Goal: Task Accomplishment & Management: Use online tool/utility

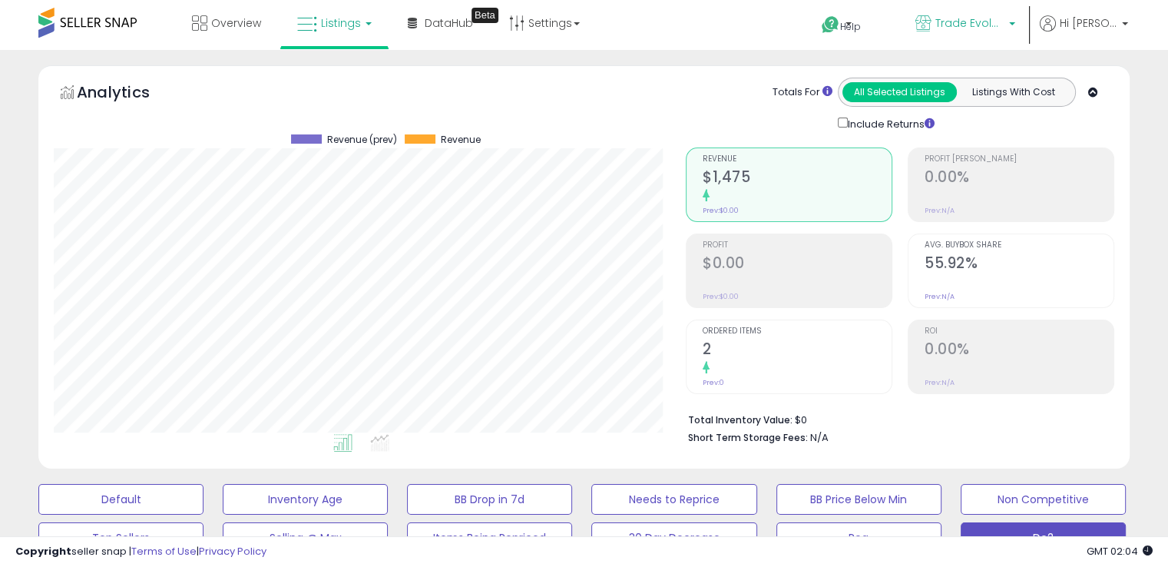
scroll to position [314, 631]
click at [1005, 24] on span "Trade Evolution MX" at bounding box center [970, 22] width 69 height 15
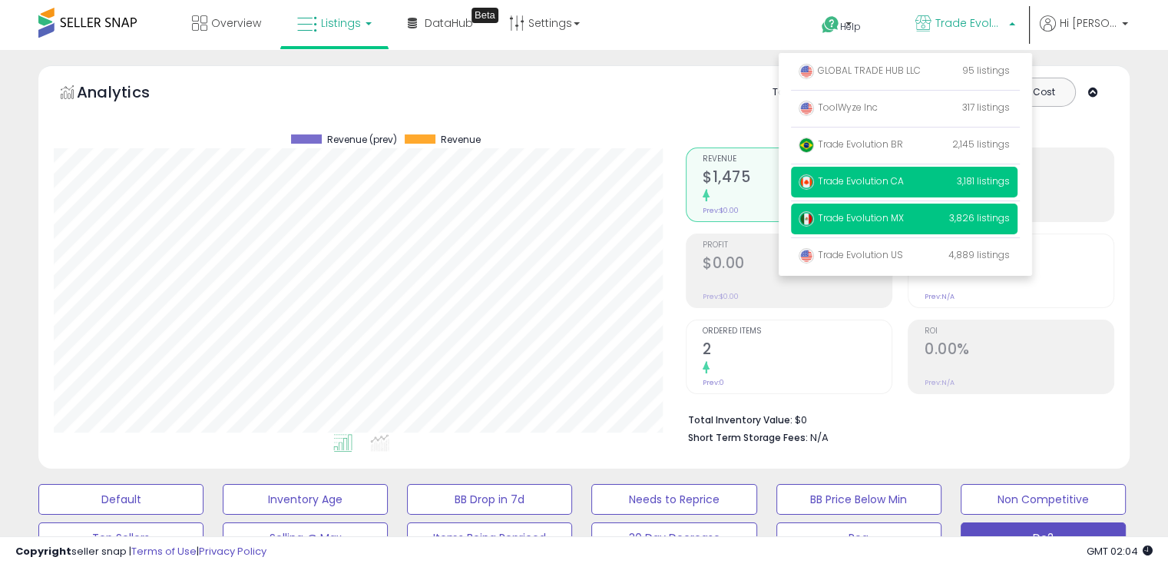
click at [894, 187] on span "Trade Evolution CA" at bounding box center [851, 180] width 105 height 13
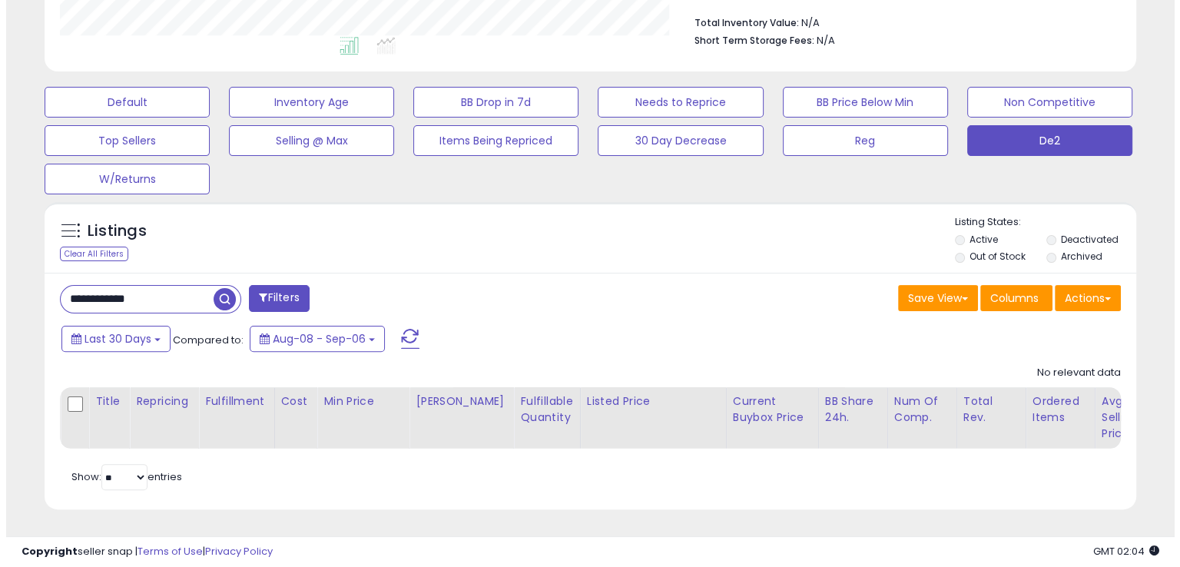
scroll to position [409, 0]
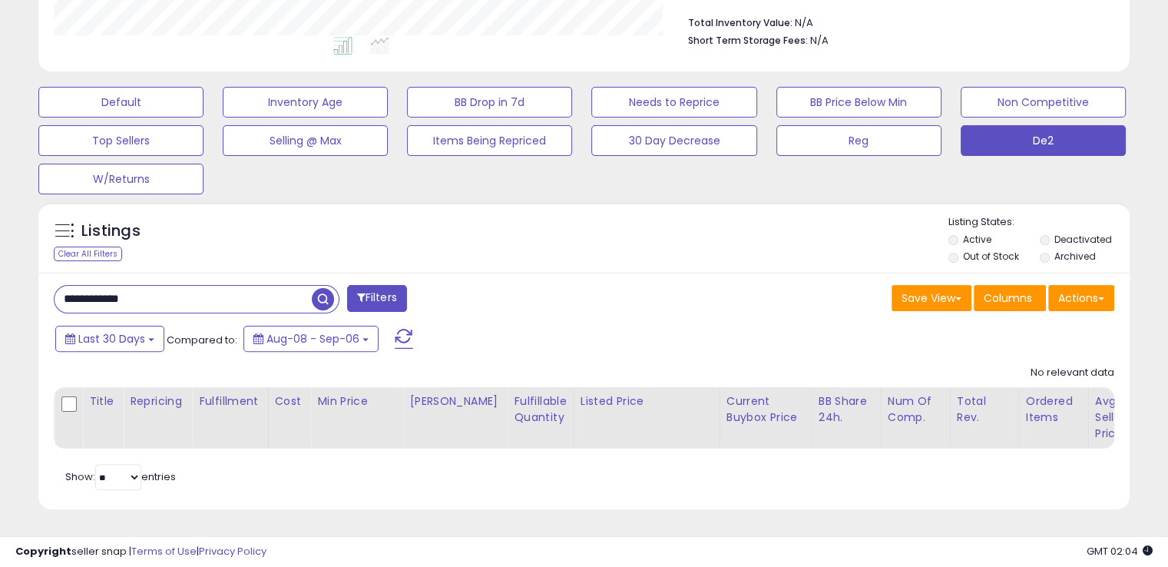
drag, startPoint x: 153, startPoint y: 280, endPoint x: 61, endPoint y: 283, distance: 92.3
click at [61, 286] on input "**********" at bounding box center [183, 299] width 257 height 27
paste input "text"
click at [326, 288] on span "button" at bounding box center [323, 299] width 22 height 22
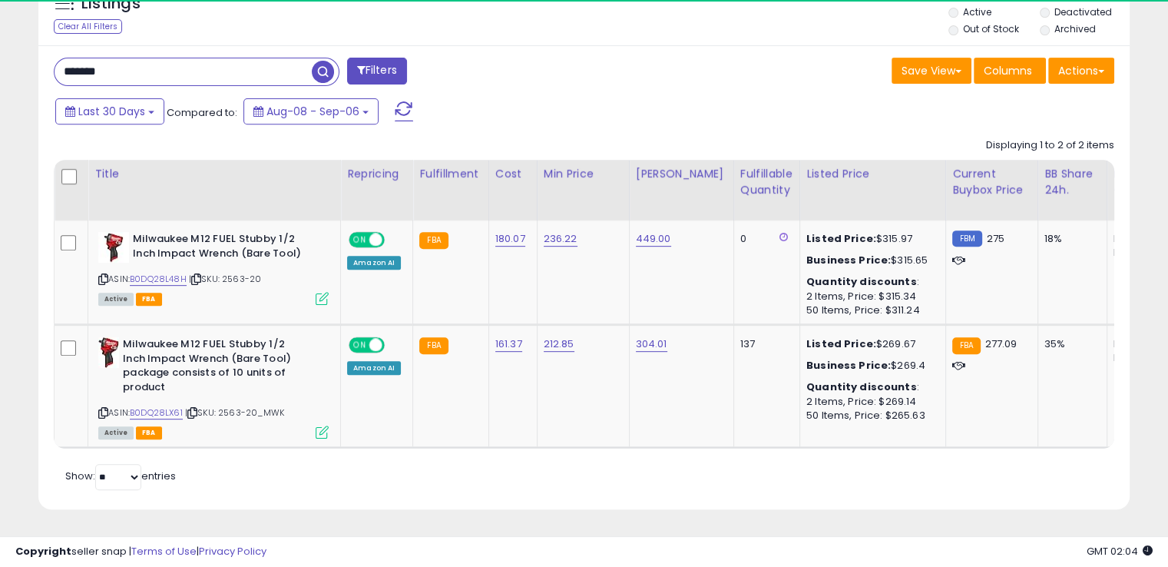
scroll to position [314, 631]
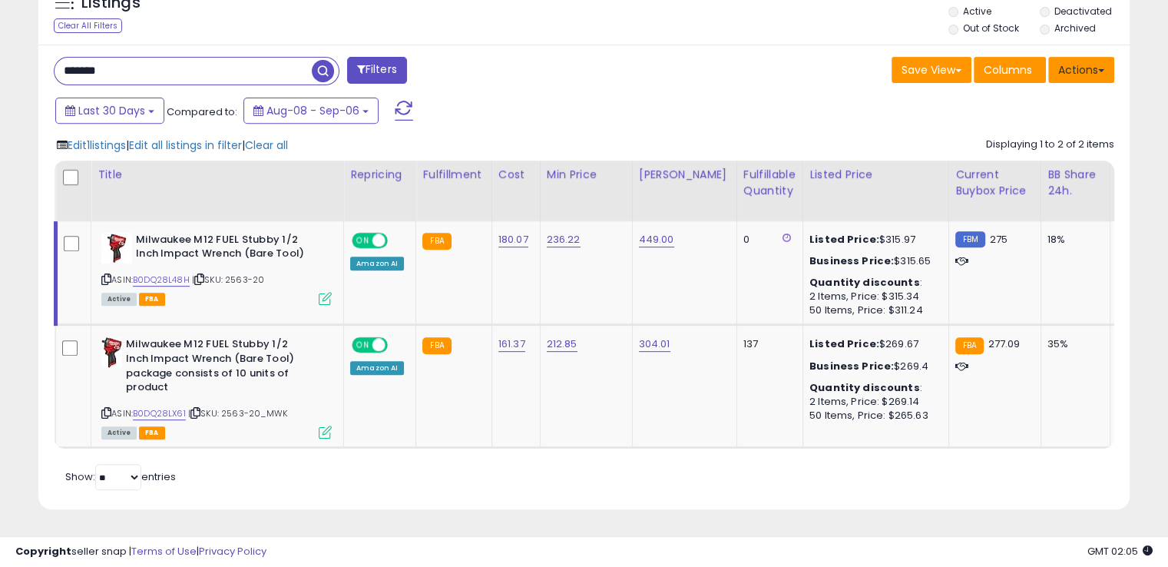
click at [1105, 57] on button "Actions" at bounding box center [1082, 70] width 66 height 26
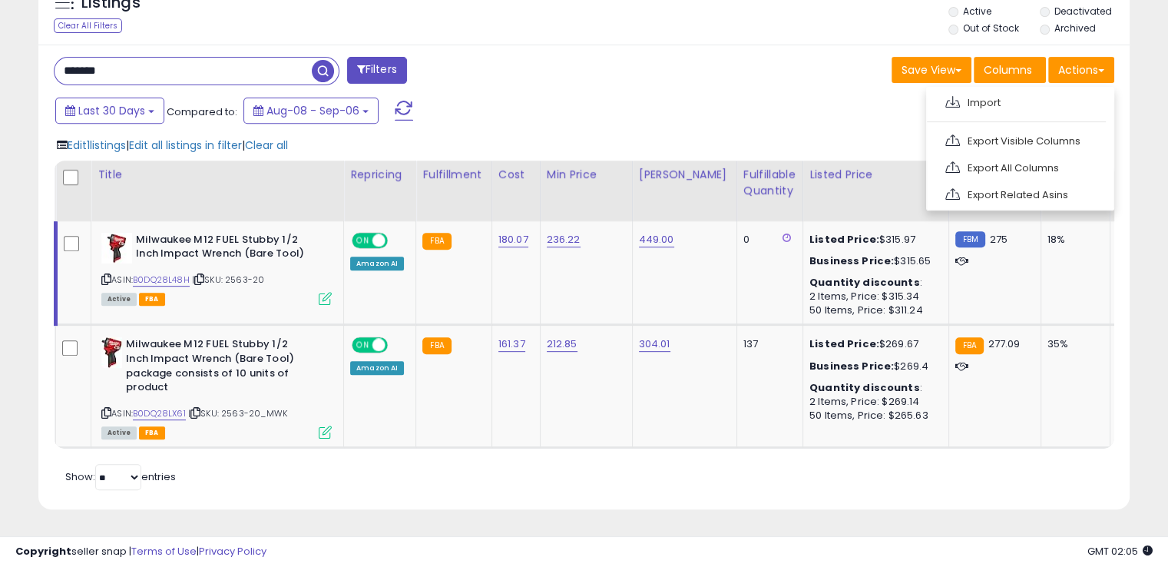
click at [615, 83] on div "******* Filters Save View Save As New View Update Current View" at bounding box center [584, 278] width 1092 height 466
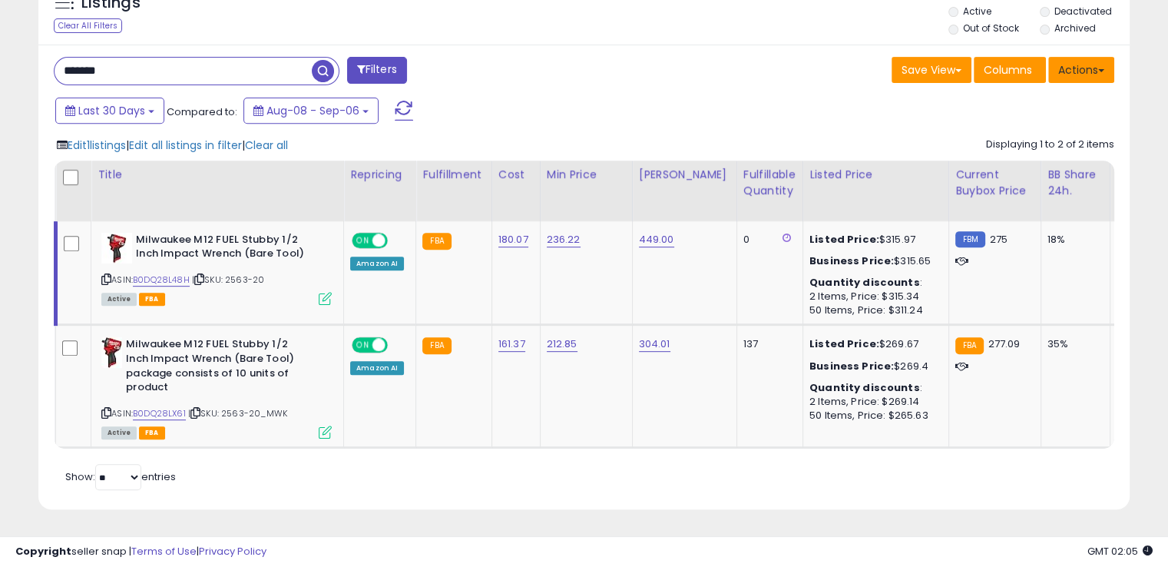
click at [1097, 57] on button "Actions" at bounding box center [1082, 70] width 66 height 26
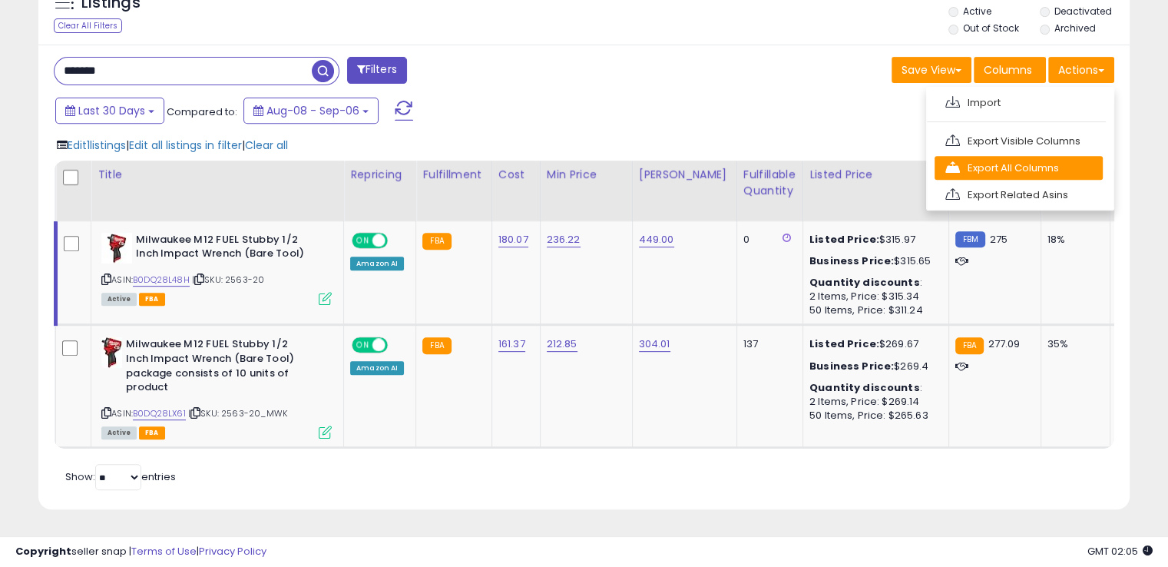
click at [1016, 156] on link "Export All Columns" at bounding box center [1019, 168] width 168 height 24
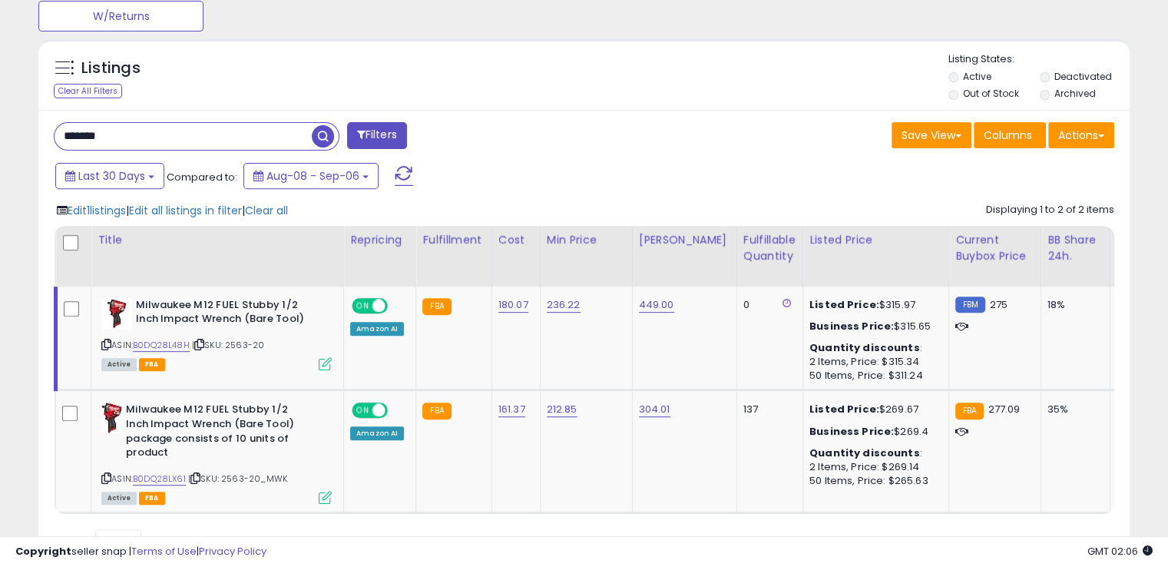
scroll to position [481, 0]
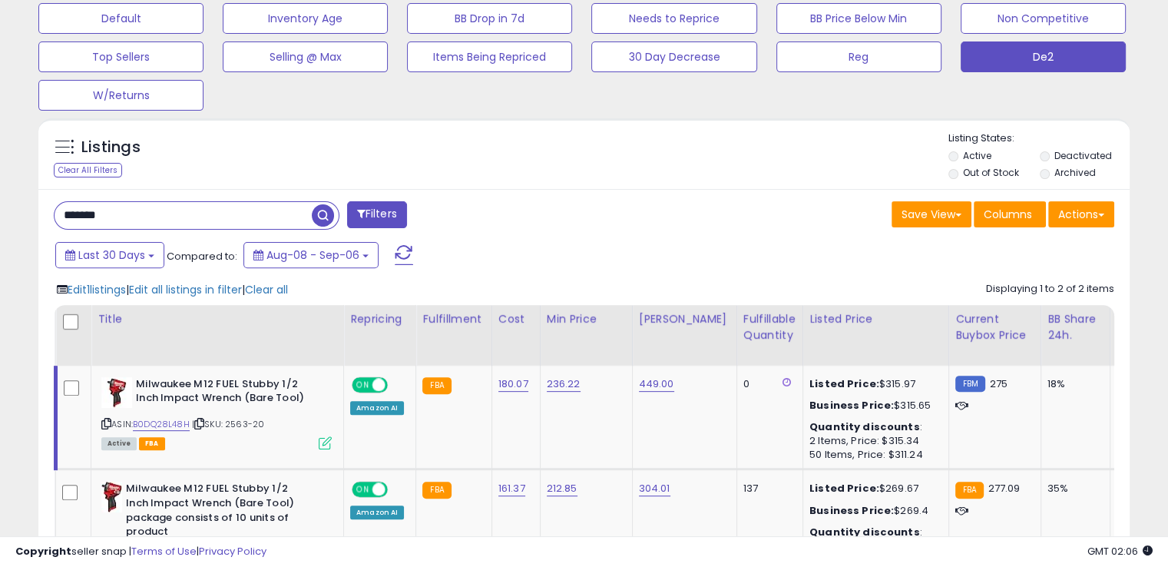
click at [651, 181] on div "Listings Clear All Filters Listing States:" at bounding box center [584, 157] width 1092 height 52
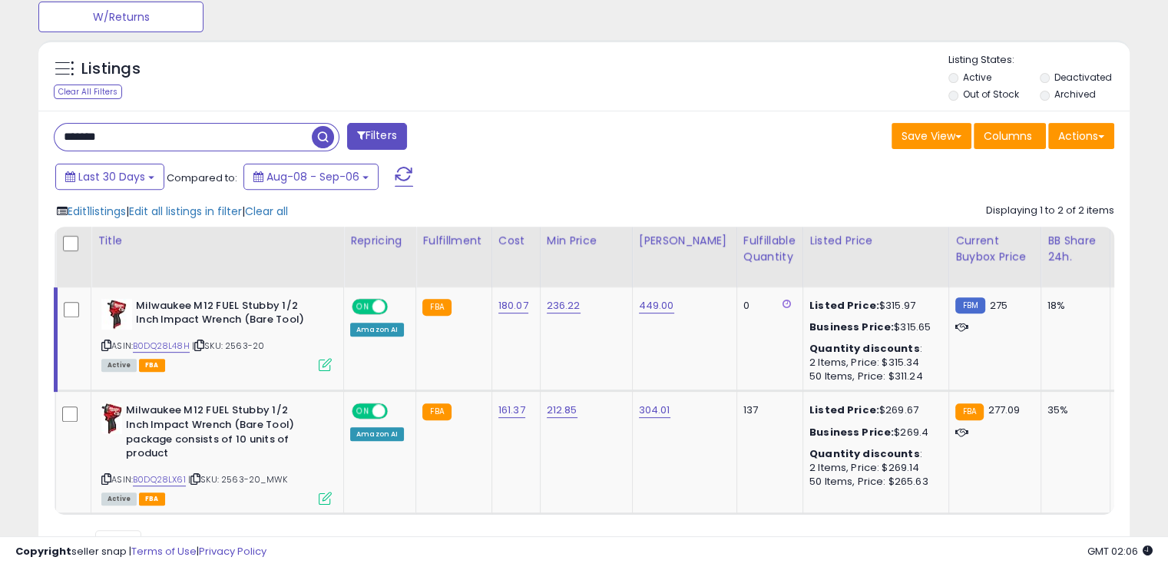
scroll to position [635, 0]
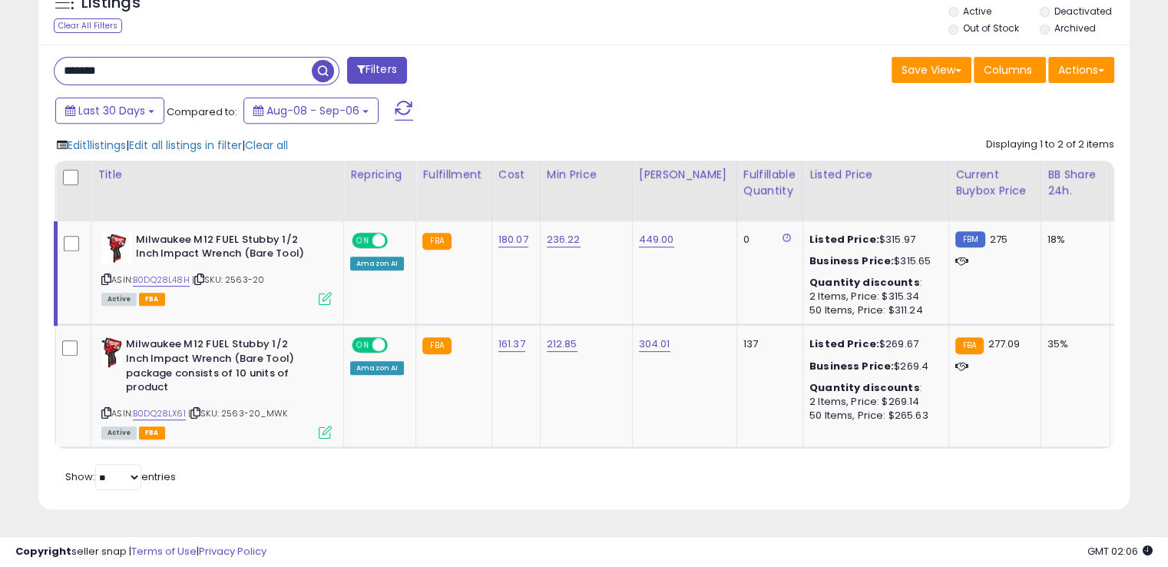
drag, startPoint x: 123, startPoint y: 61, endPoint x: 18, endPoint y: 53, distance: 105.5
paste input "**"
click at [322, 60] on span "button" at bounding box center [323, 71] width 22 height 22
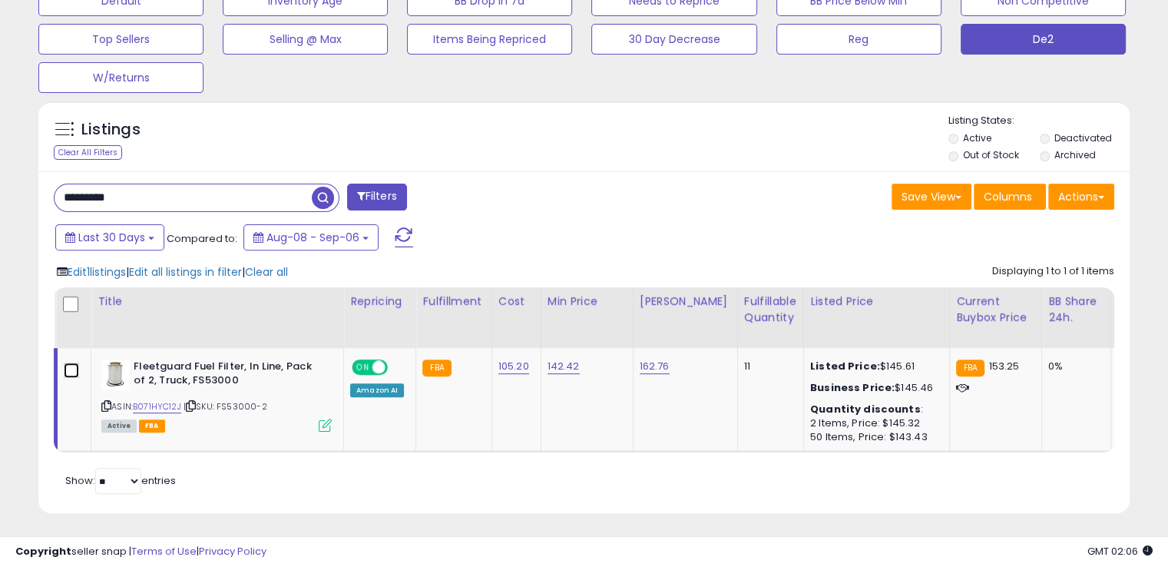
scroll to position [513, 0]
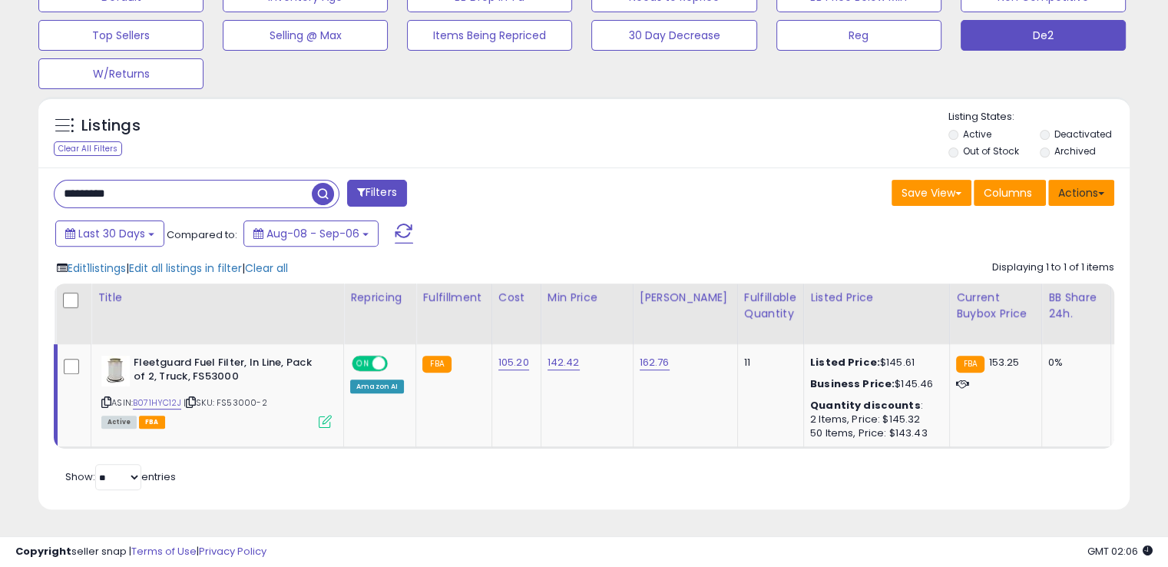
click at [1078, 180] on button "Actions" at bounding box center [1082, 193] width 66 height 26
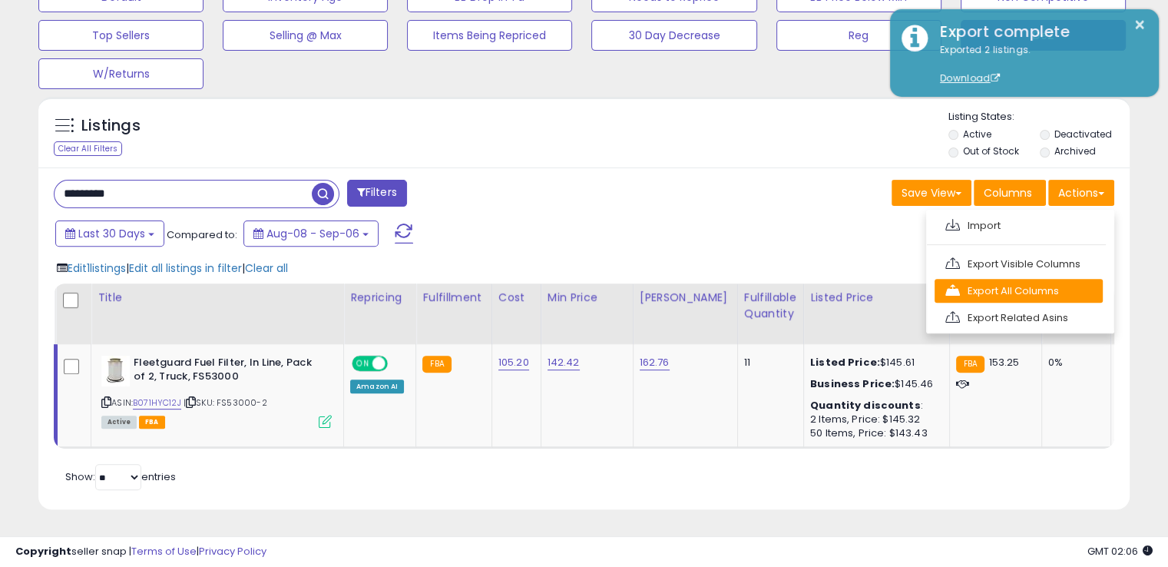
click at [989, 280] on link "Export All Columns" at bounding box center [1019, 291] width 168 height 24
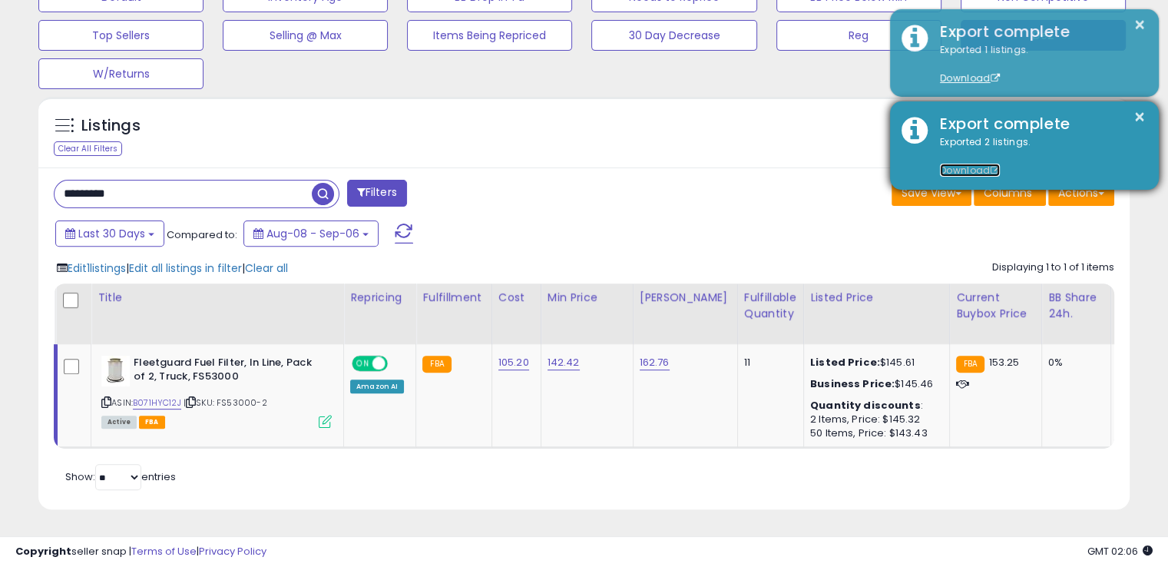
click at [967, 167] on link "Download" at bounding box center [970, 170] width 60 height 13
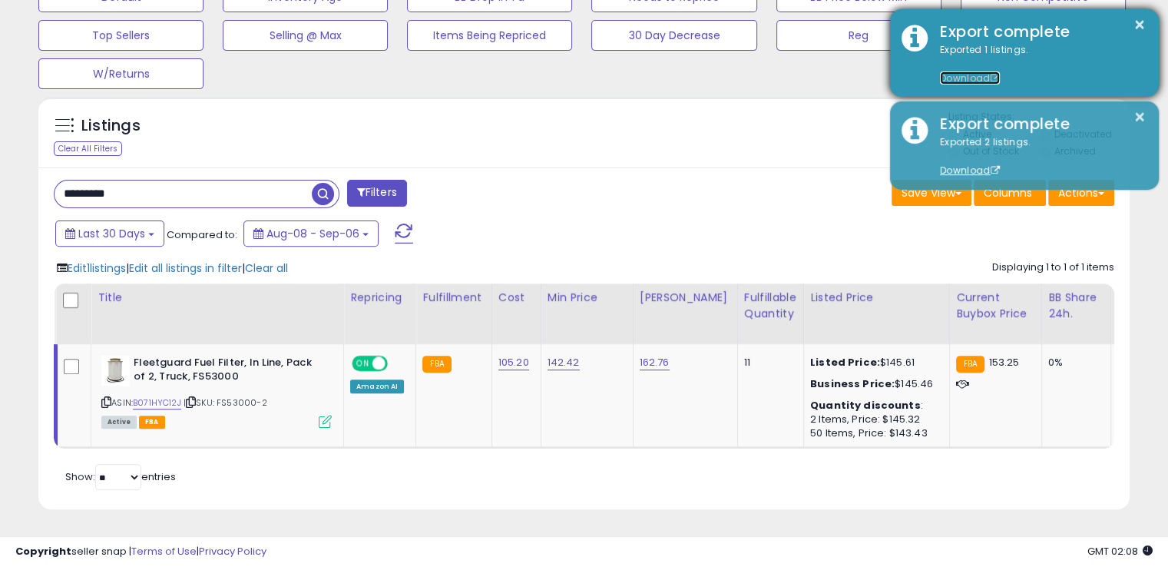
click at [959, 71] on link "Download" at bounding box center [970, 77] width 60 height 13
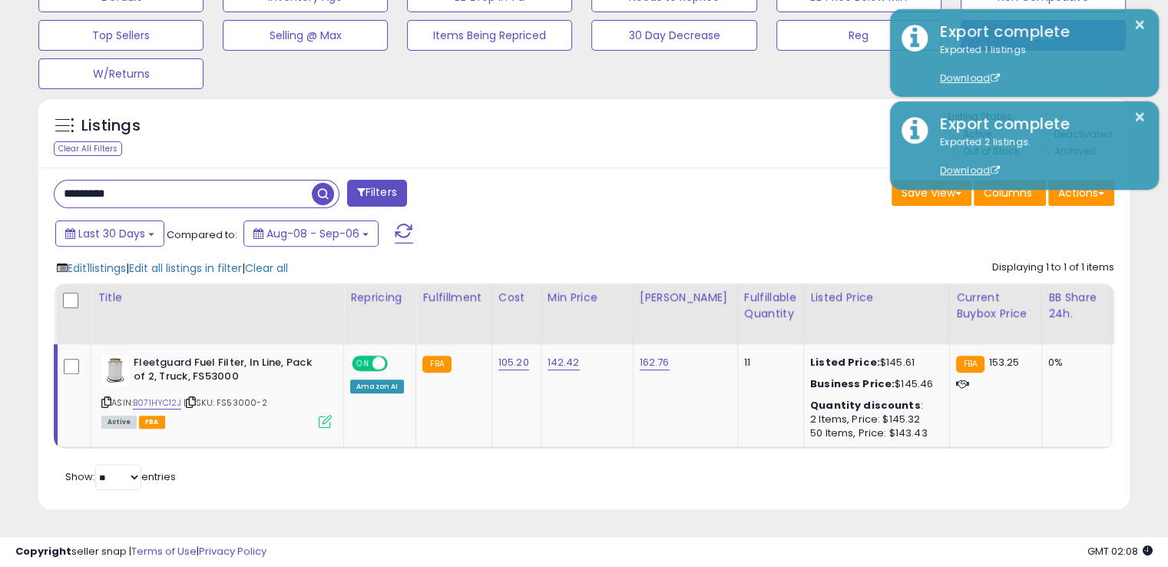
drag, startPoint x: 182, startPoint y: 177, endPoint x: 22, endPoint y: 181, distance: 160.6
click at [22, 181] on div "**********" at bounding box center [584, 46] width 1153 height 966
paste input "text"
click at [315, 183] on span "button" at bounding box center [323, 194] width 22 height 22
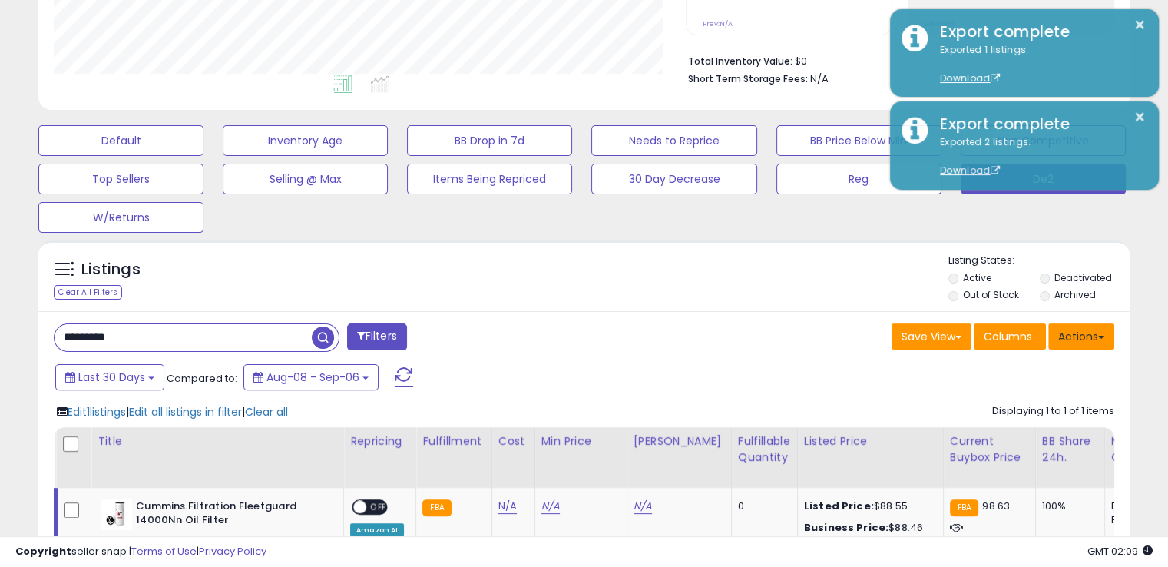
click at [1072, 336] on button "Actions" at bounding box center [1082, 336] width 66 height 26
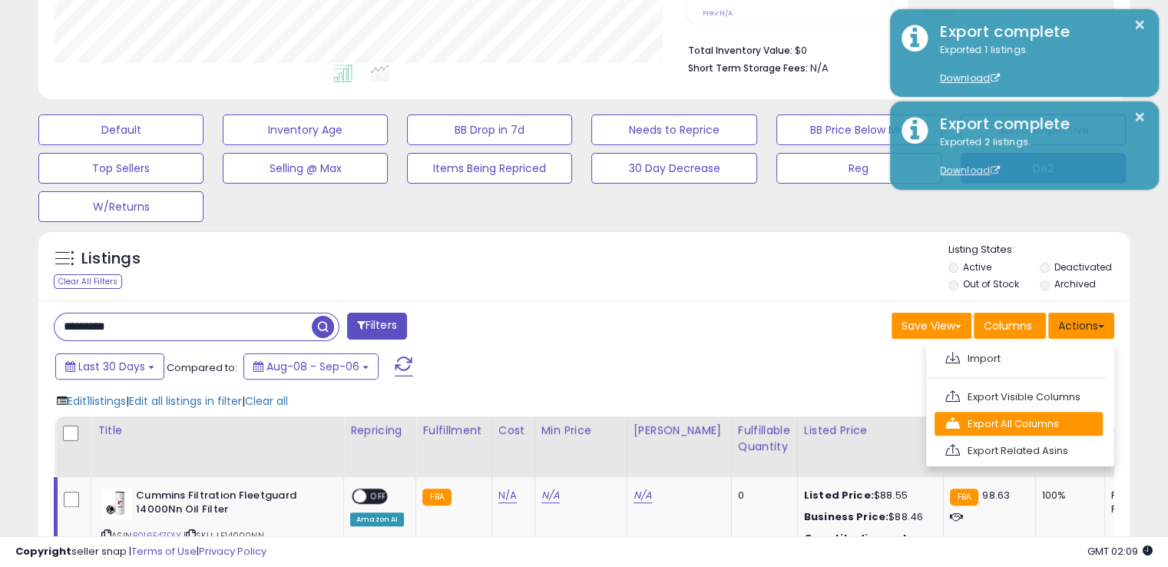
scroll to position [360, 0]
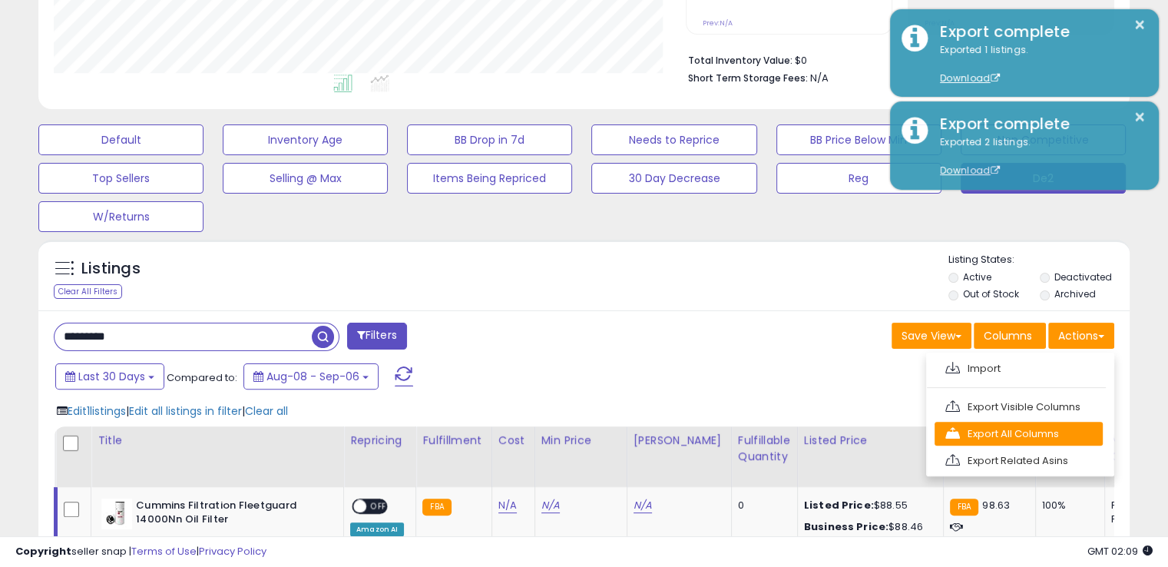
click at [1029, 440] on link "Export All Columns" at bounding box center [1019, 434] width 168 height 24
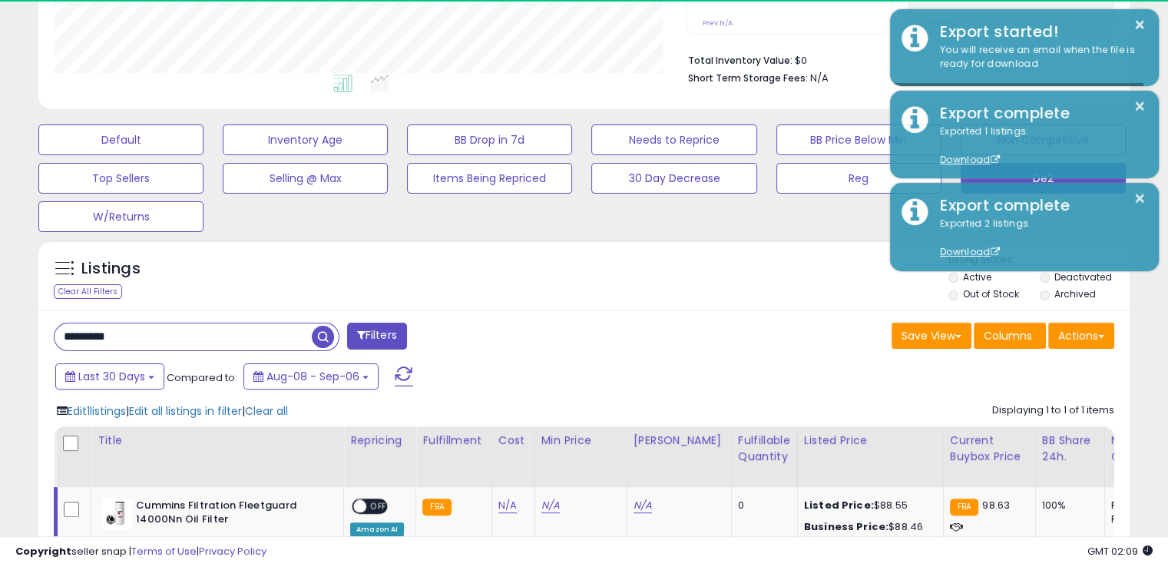
scroll to position [513, 0]
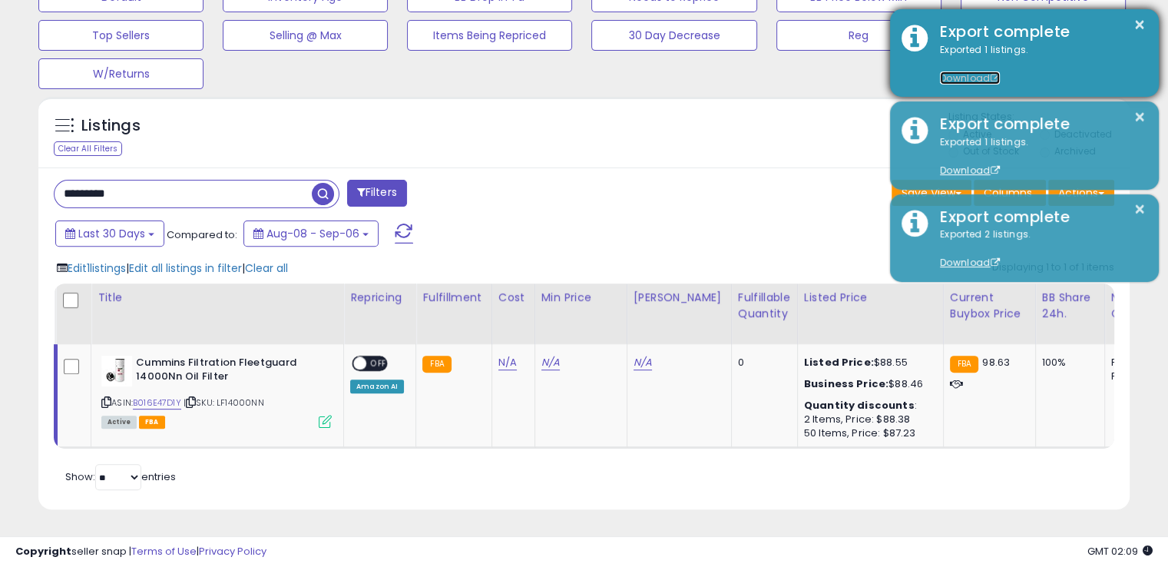
click at [956, 78] on link "Download" at bounding box center [970, 77] width 60 height 13
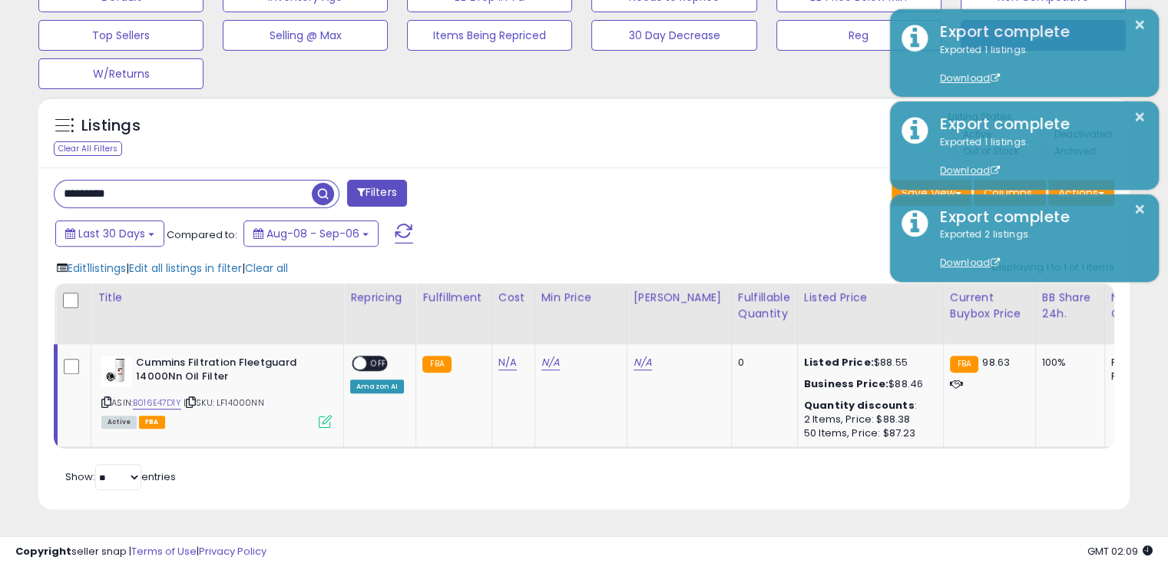
drag, startPoint x: 153, startPoint y: 181, endPoint x: 22, endPoint y: 181, distance: 131.4
click at [22, 181] on div "**********" at bounding box center [584, 46] width 1153 height 966
paste input "text"
click at [320, 187] on span "button" at bounding box center [323, 194] width 22 height 22
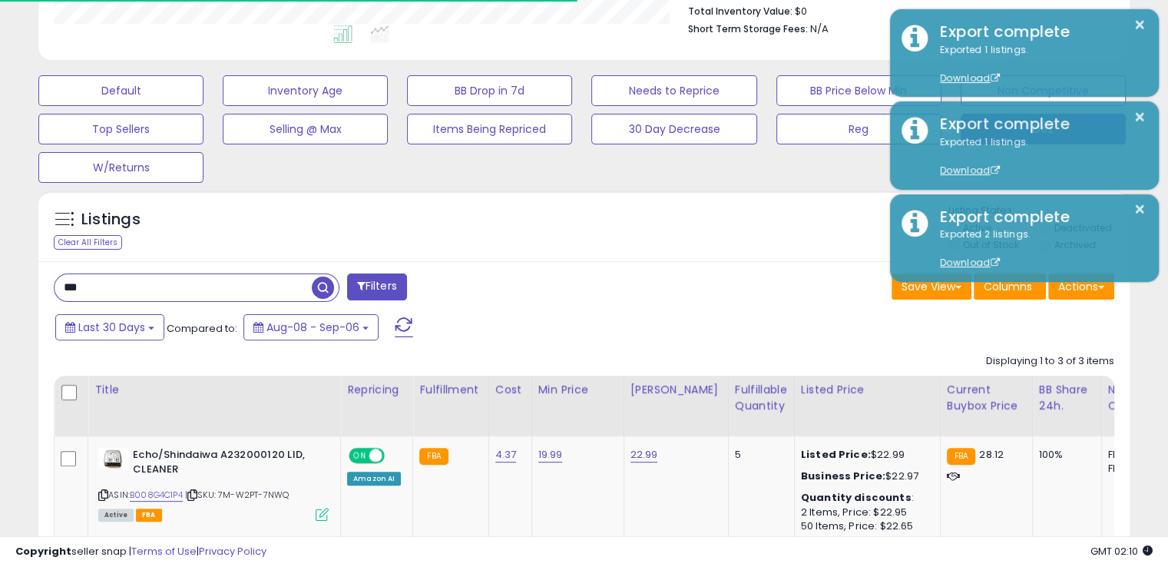
scroll to position [767895, 767578]
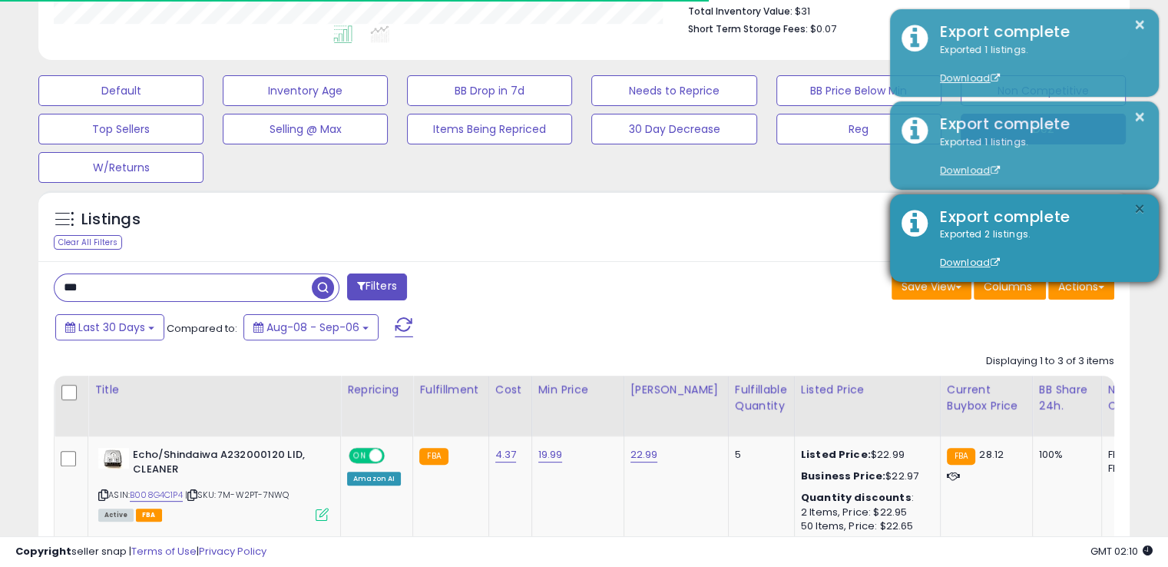
click at [1139, 201] on button "×" at bounding box center [1140, 209] width 12 height 19
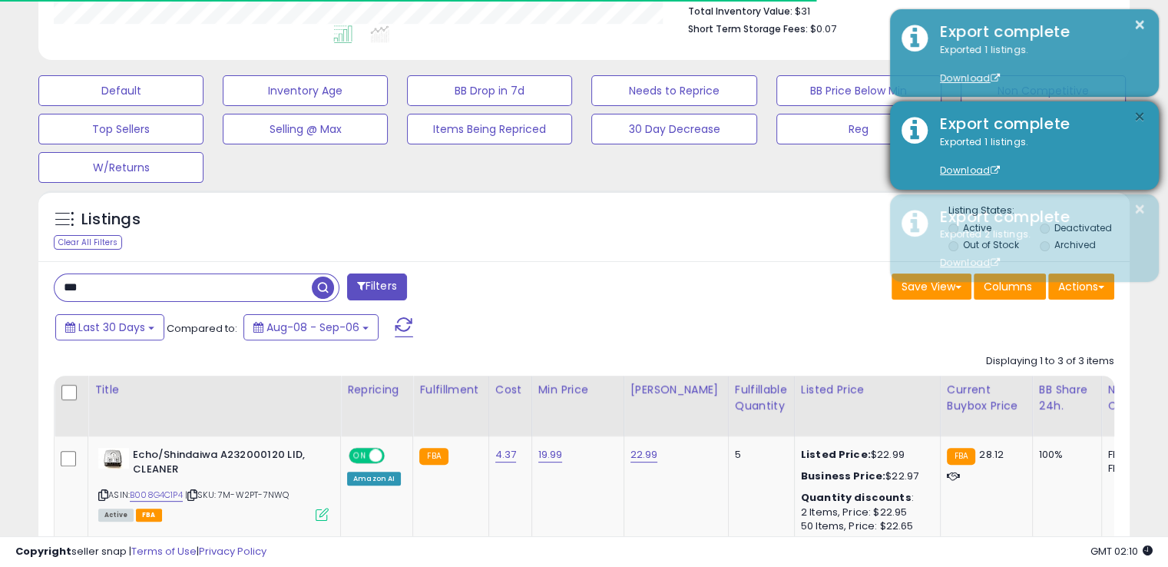
click at [1138, 118] on button "×" at bounding box center [1140, 117] width 12 height 19
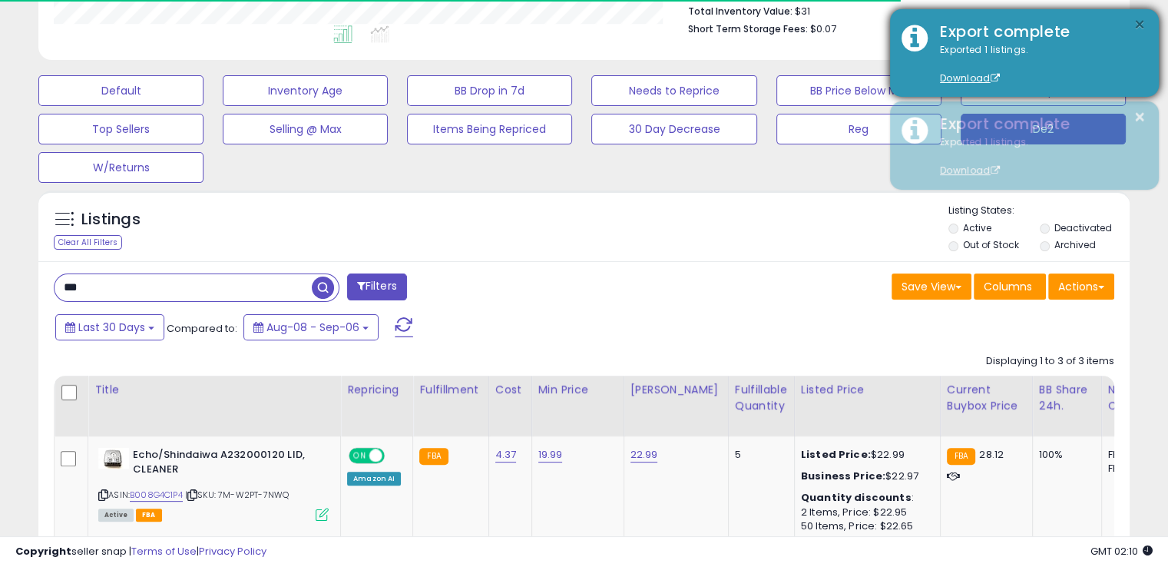
click at [1145, 27] on button "×" at bounding box center [1140, 24] width 12 height 19
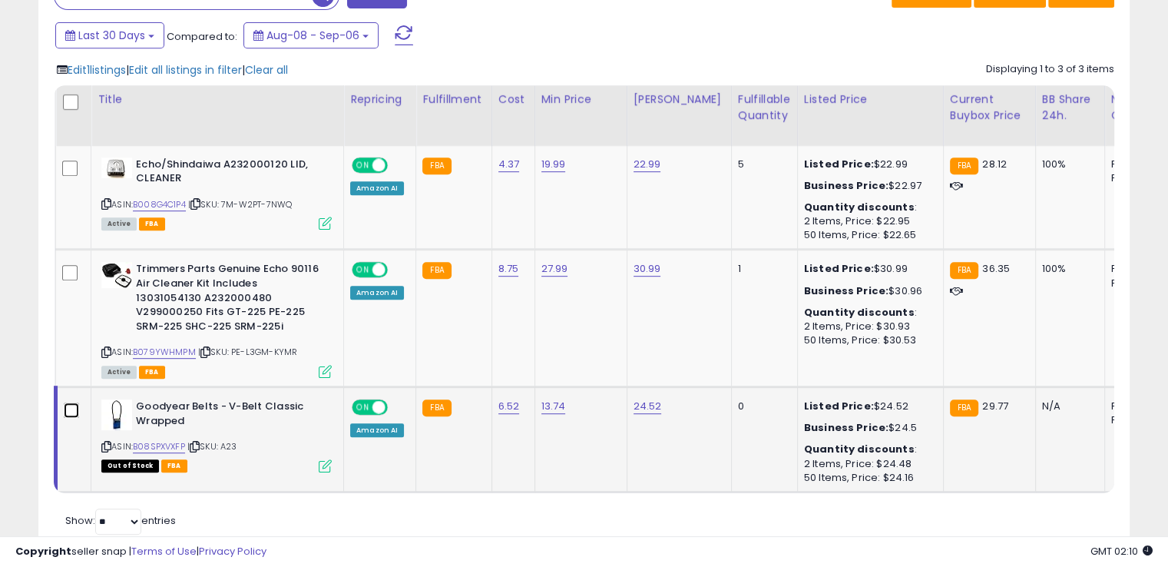
scroll to position [677, 0]
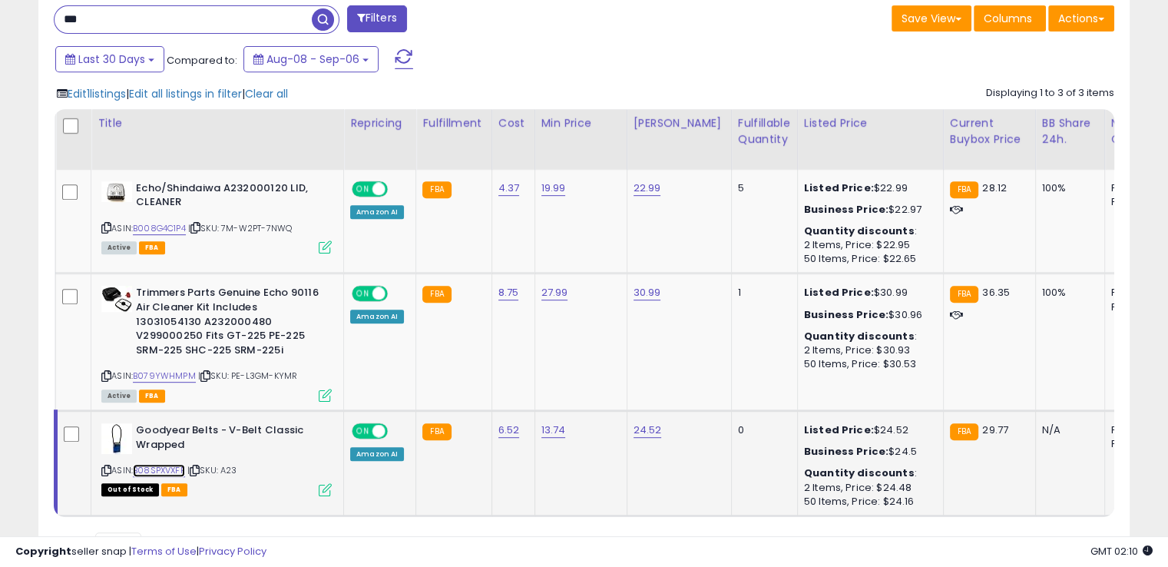
click at [163, 469] on link "B08SPXVXFP" at bounding box center [159, 470] width 52 height 13
click at [197, 466] on icon at bounding box center [195, 470] width 10 height 8
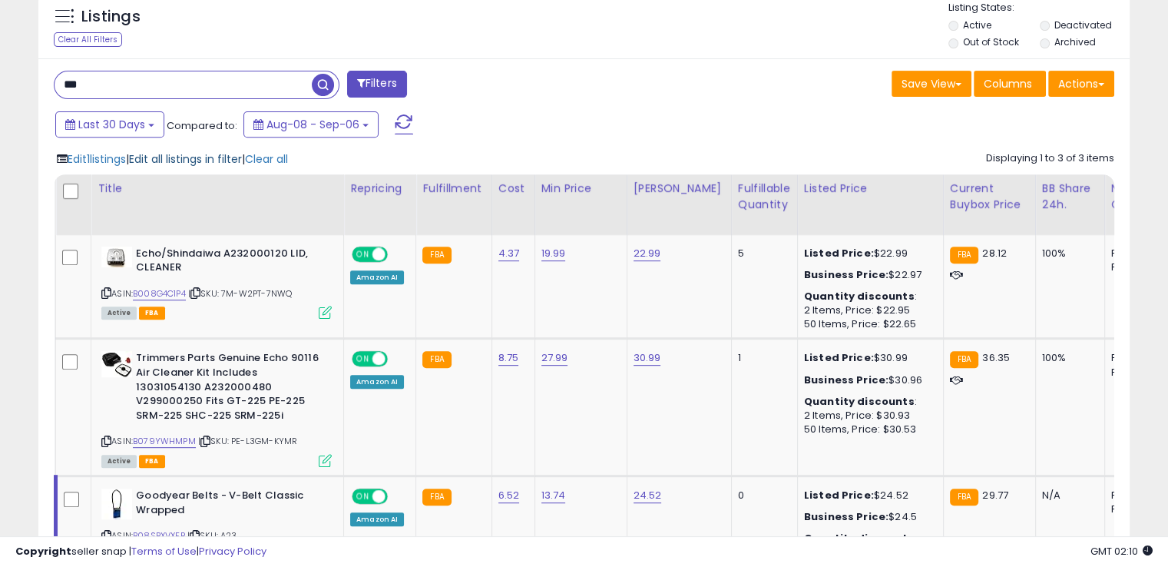
scroll to position [446, 0]
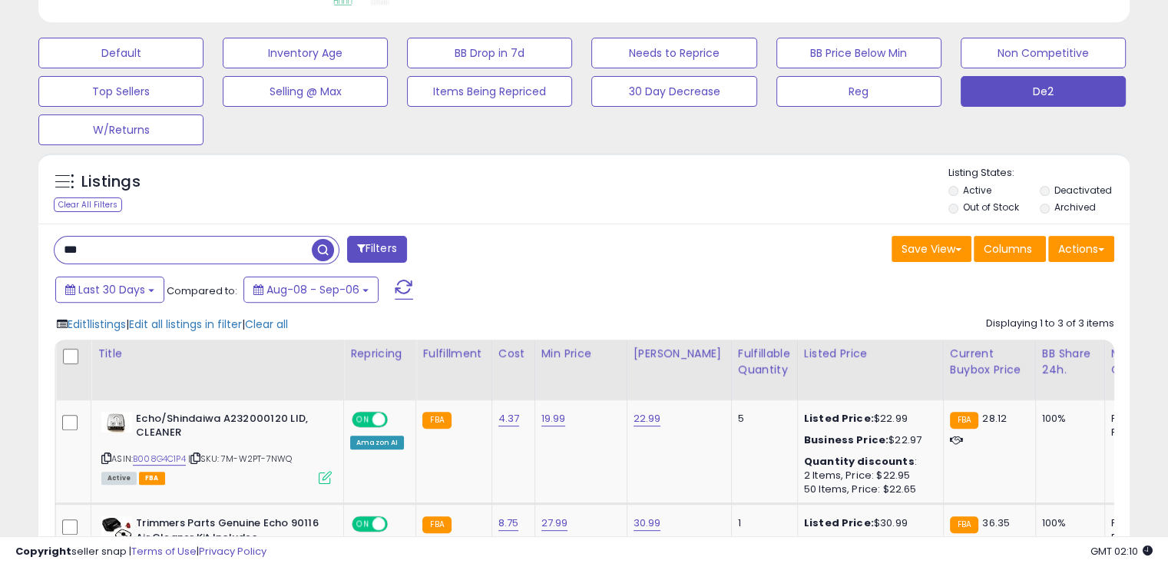
drag, startPoint x: 145, startPoint y: 260, endPoint x: 50, endPoint y: 255, distance: 95.4
click at [50, 255] on div "*** Filters" at bounding box center [313, 251] width 542 height 31
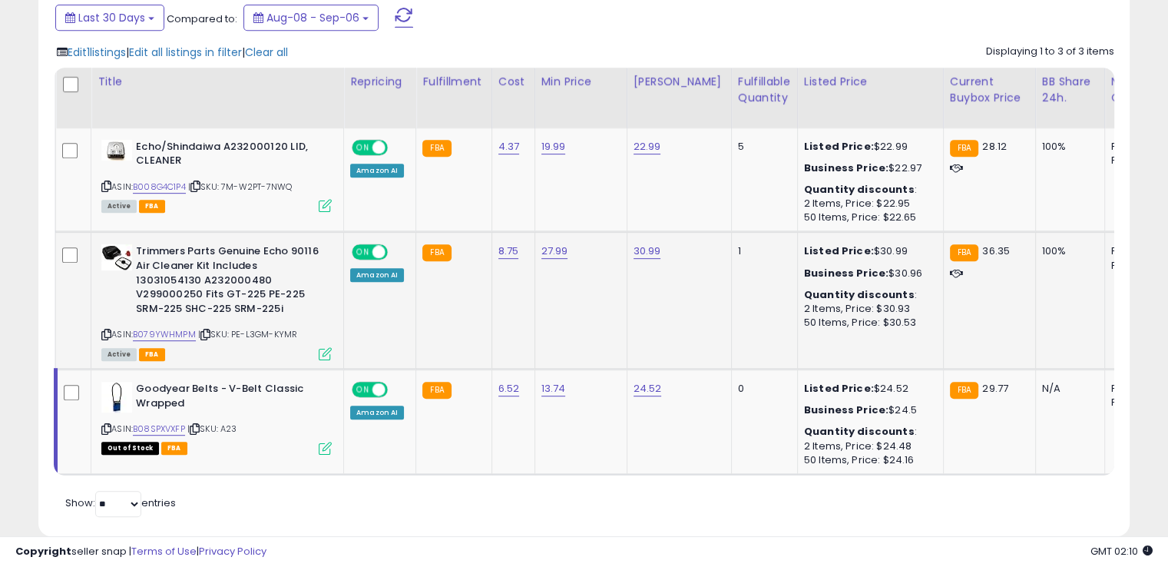
scroll to position [755, 0]
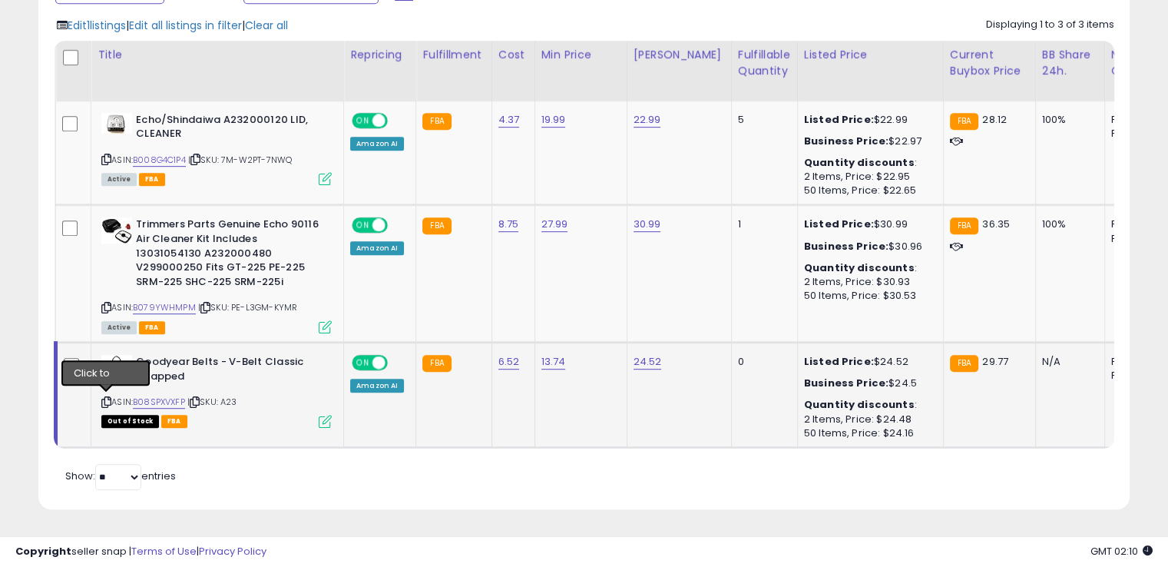
click at [104, 398] on icon at bounding box center [106, 402] width 10 height 8
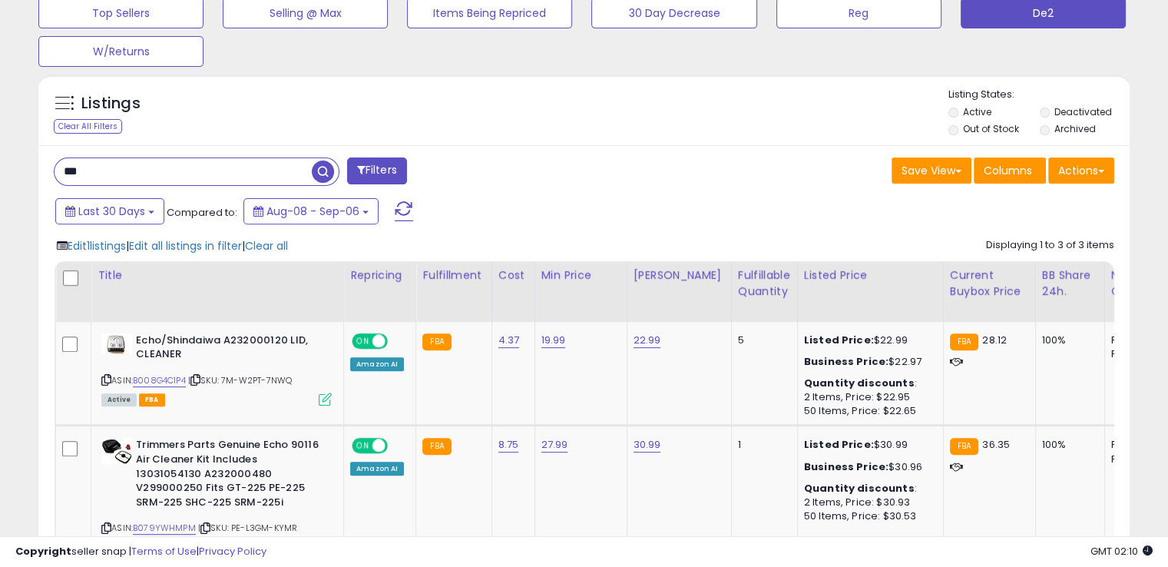
drag, startPoint x: 123, startPoint y: 177, endPoint x: 34, endPoint y: 173, distance: 89.2
click at [34, 173] on div "Listings Clear All Filters" at bounding box center [584, 408] width 1115 height 682
paste input "*******"
click at [310, 178] on input "**********" at bounding box center [183, 171] width 257 height 27
click at [324, 165] on span "button" at bounding box center [323, 172] width 22 height 22
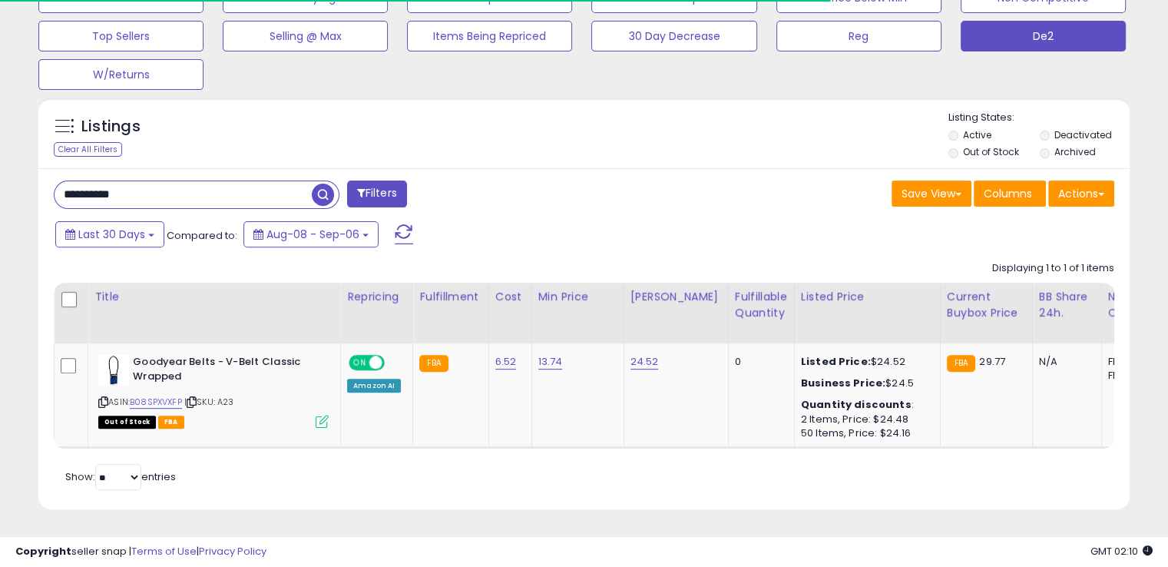
scroll to position [314, 631]
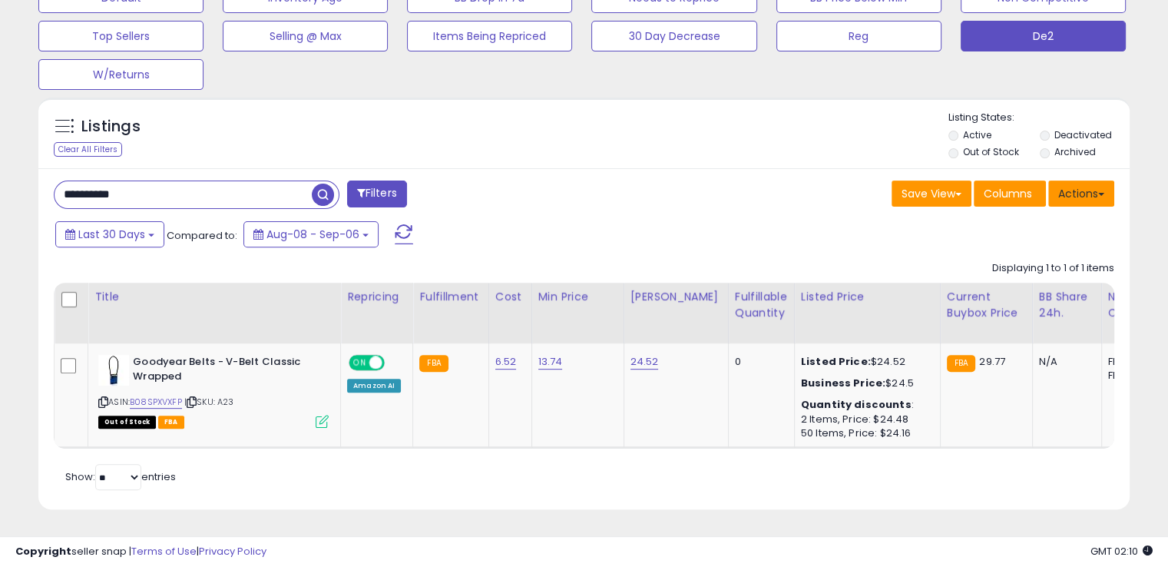
click at [1069, 181] on button "Actions" at bounding box center [1082, 194] width 66 height 26
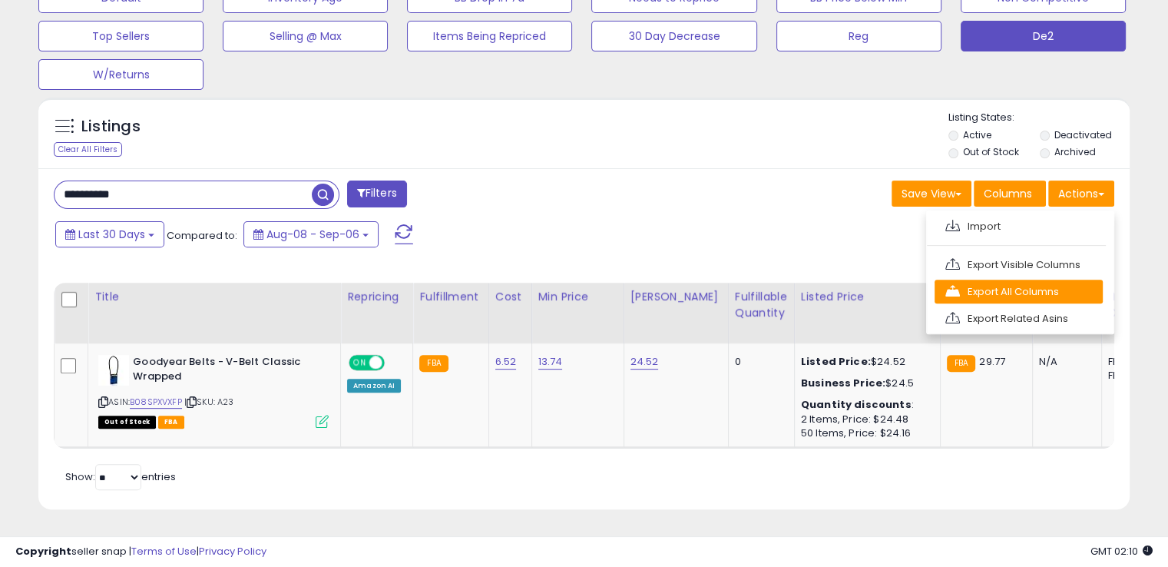
click at [969, 284] on link "Export All Columns" at bounding box center [1019, 292] width 168 height 24
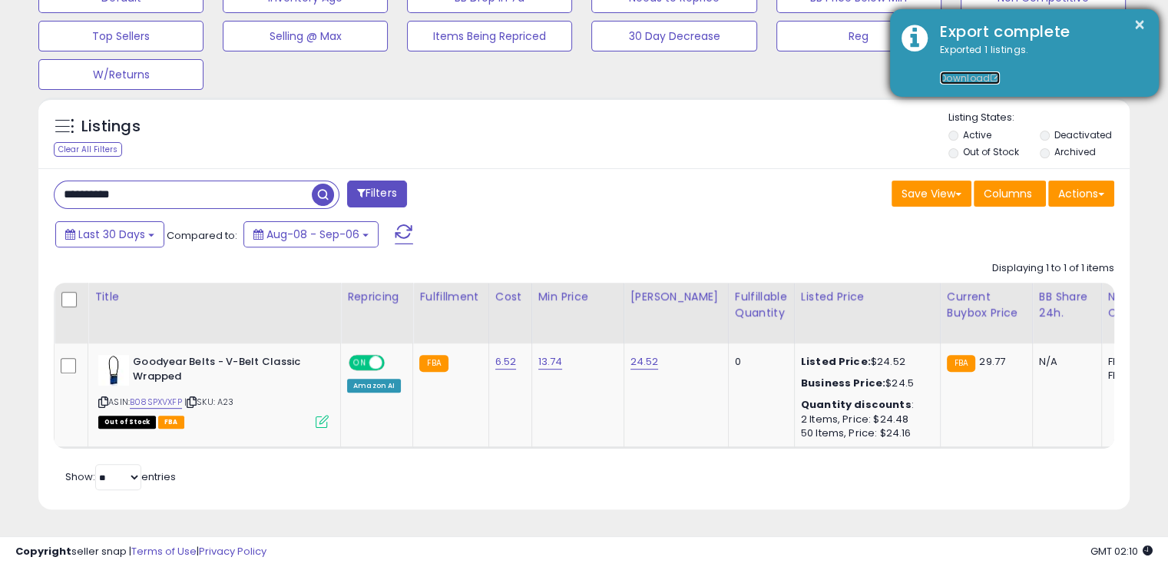
click at [977, 73] on link "Download" at bounding box center [970, 77] width 60 height 13
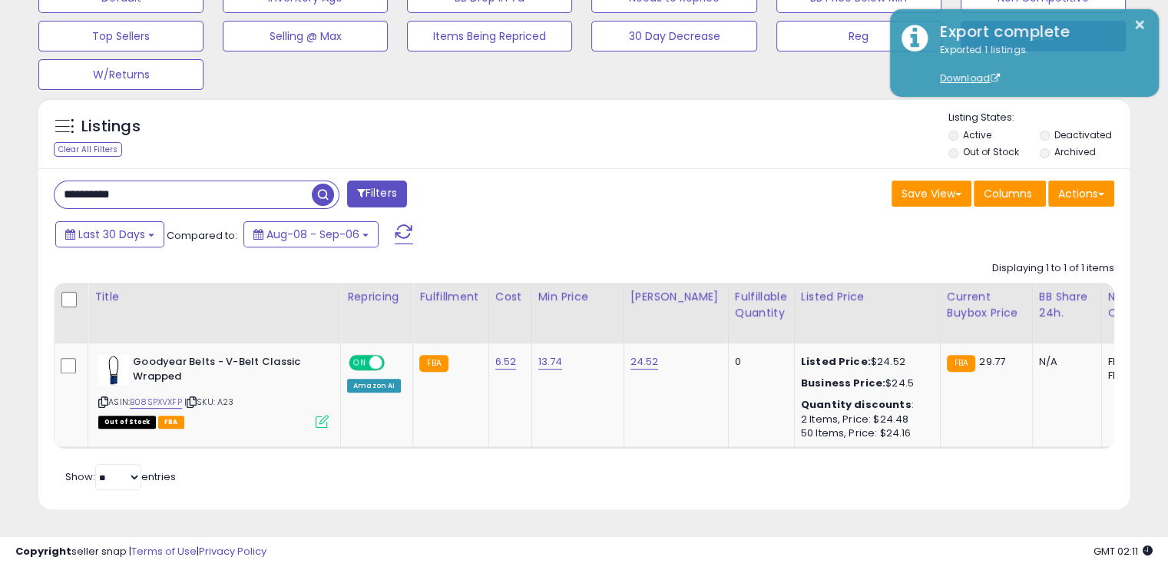
drag, startPoint x: 195, startPoint y: 188, endPoint x: 0, endPoint y: 171, distance: 195.9
click at [0, 171] on div "**********" at bounding box center [584, 57] width 1168 height 1019
paste input "*"
click at [326, 184] on span "button" at bounding box center [323, 195] width 22 height 22
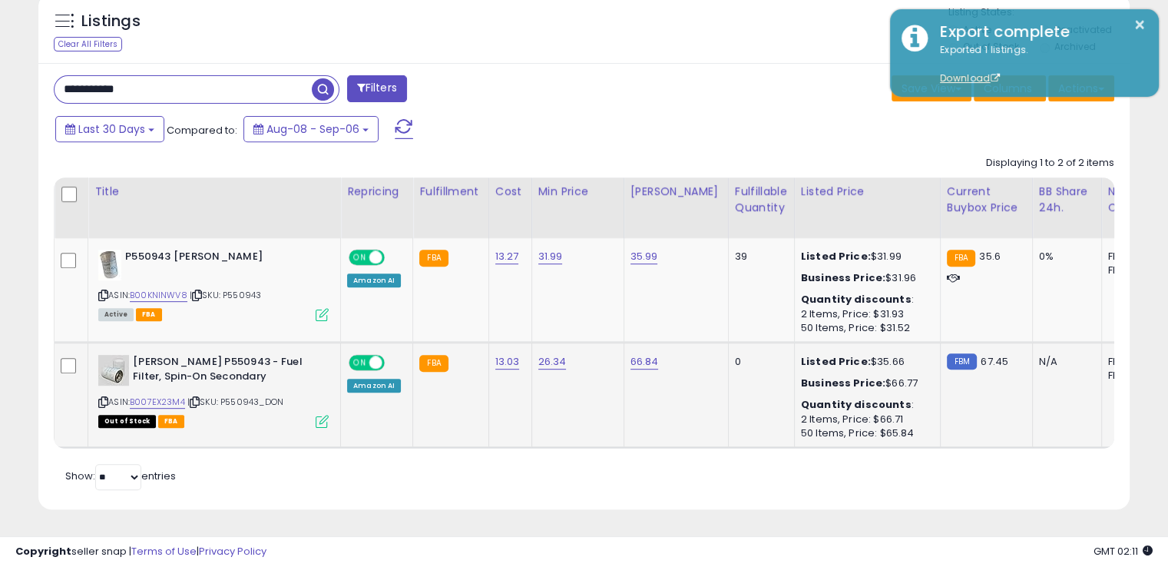
scroll to position [541, 0]
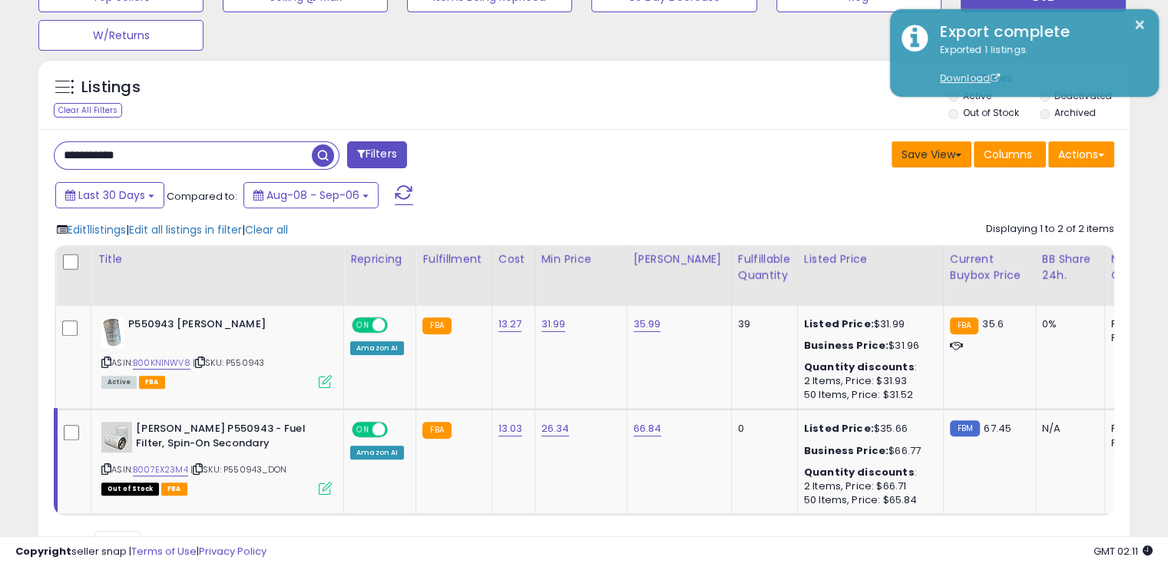
click at [946, 157] on button "Save View" at bounding box center [932, 154] width 80 height 26
click at [670, 166] on div "Save View Save As New View Update Current View Columns Actions Import Export Vi…" at bounding box center [856, 156] width 542 height 30
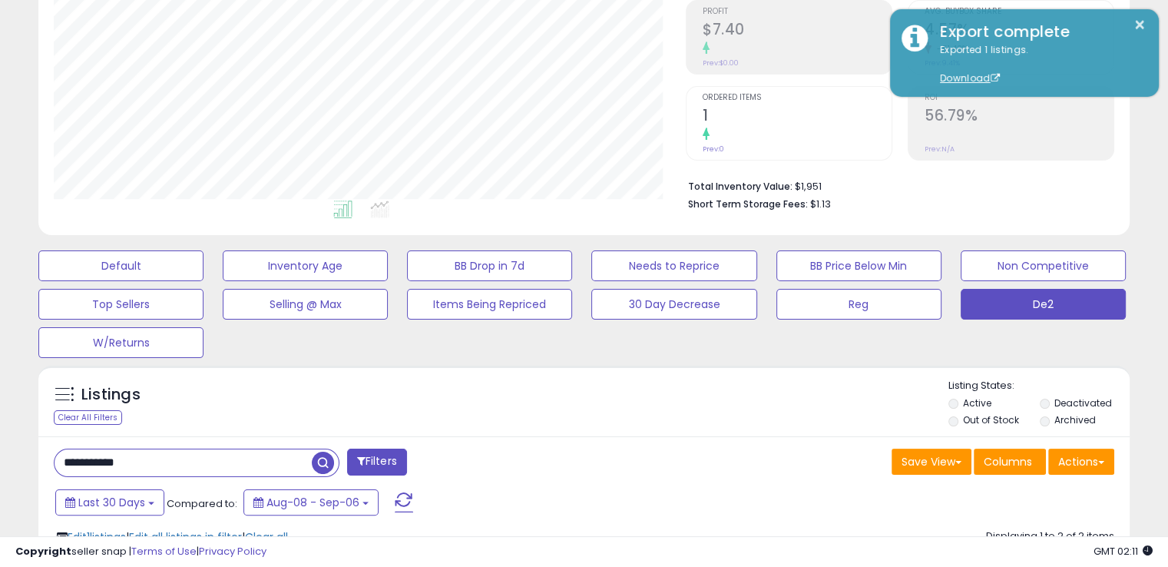
scroll to position [0, 0]
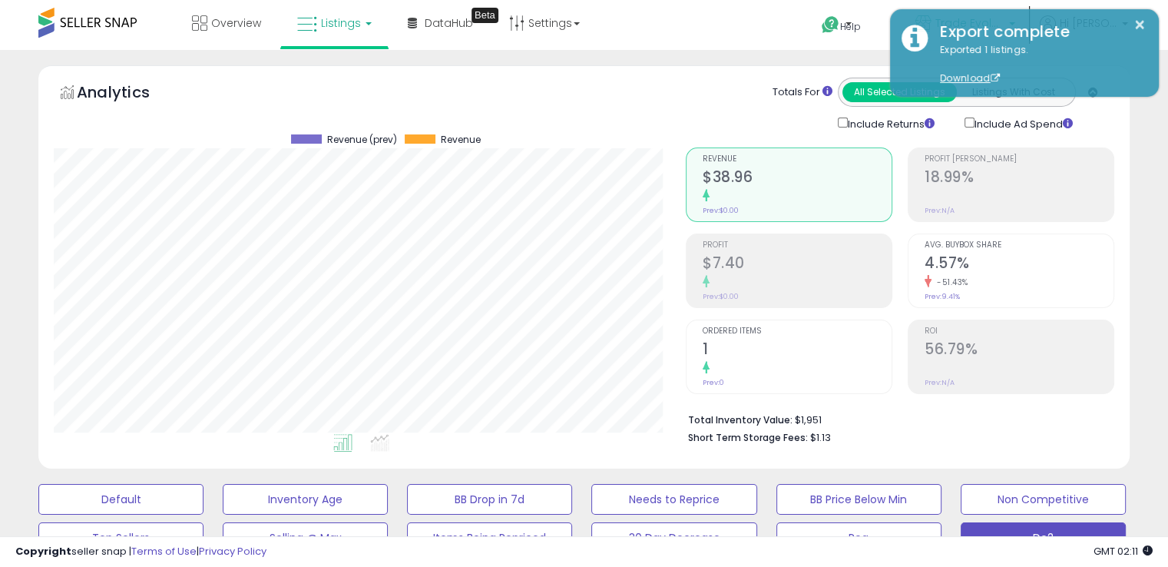
click at [1007, 1] on link "Trade Evolution CA" at bounding box center [965, 25] width 123 height 50
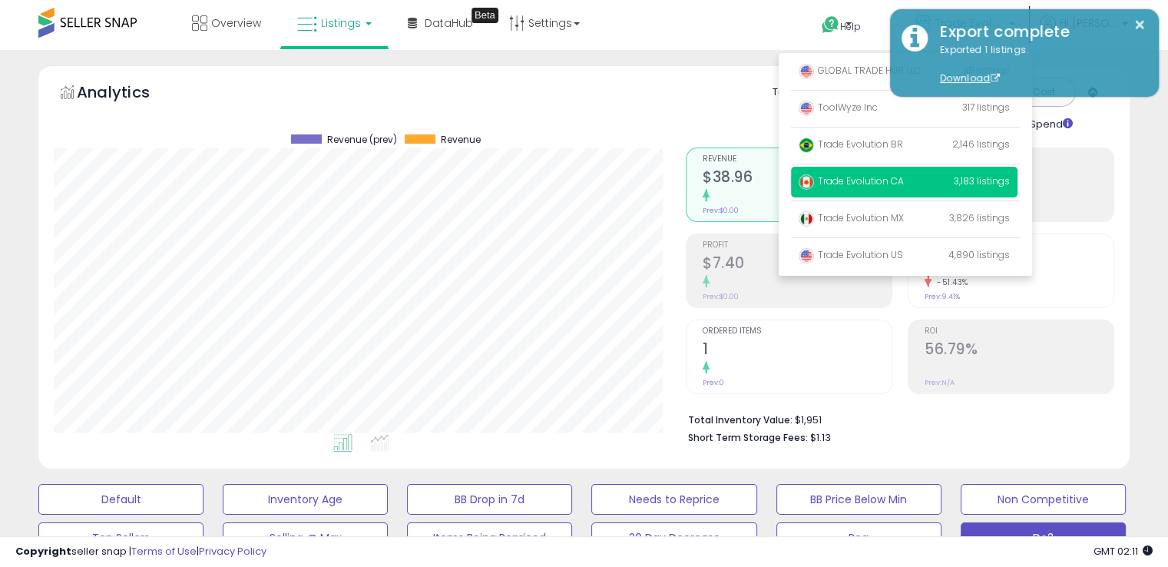
click at [888, 425] on li "Total Inventory Value: $1,951" at bounding box center [895, 418] width 415 height 18
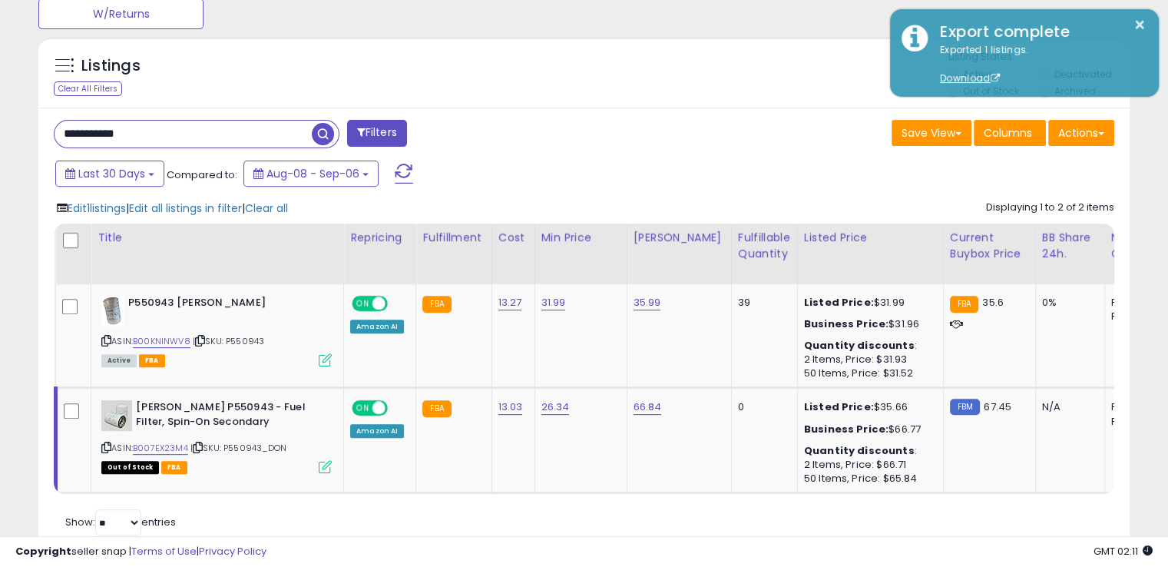
scroll to position [461, 0]
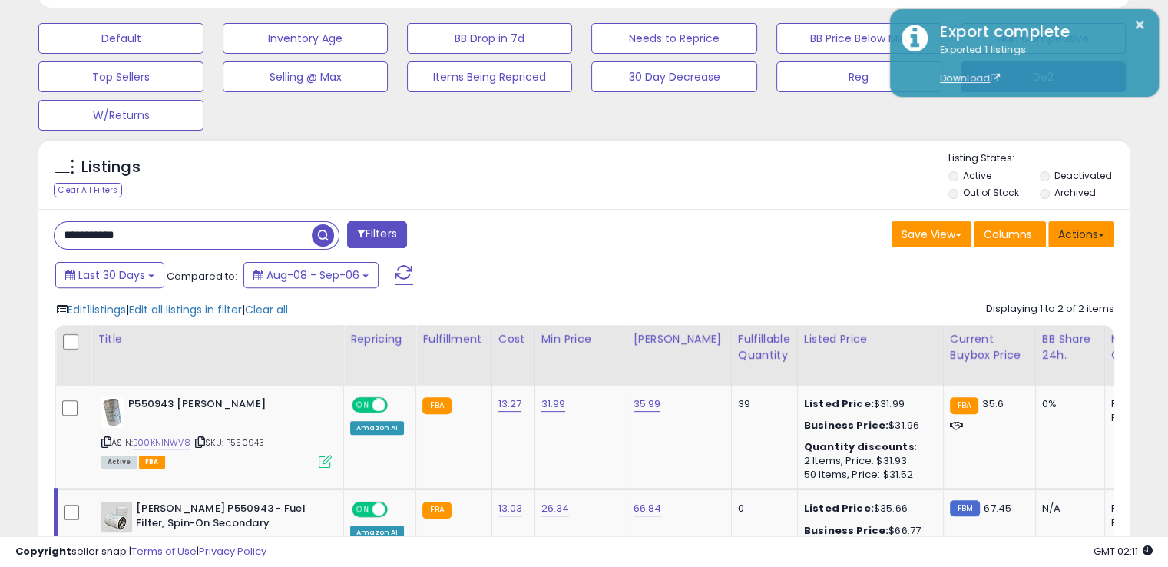
click at [1109, 237] on button "Actions" at bounding box center [1082, 234] width 66 height 26
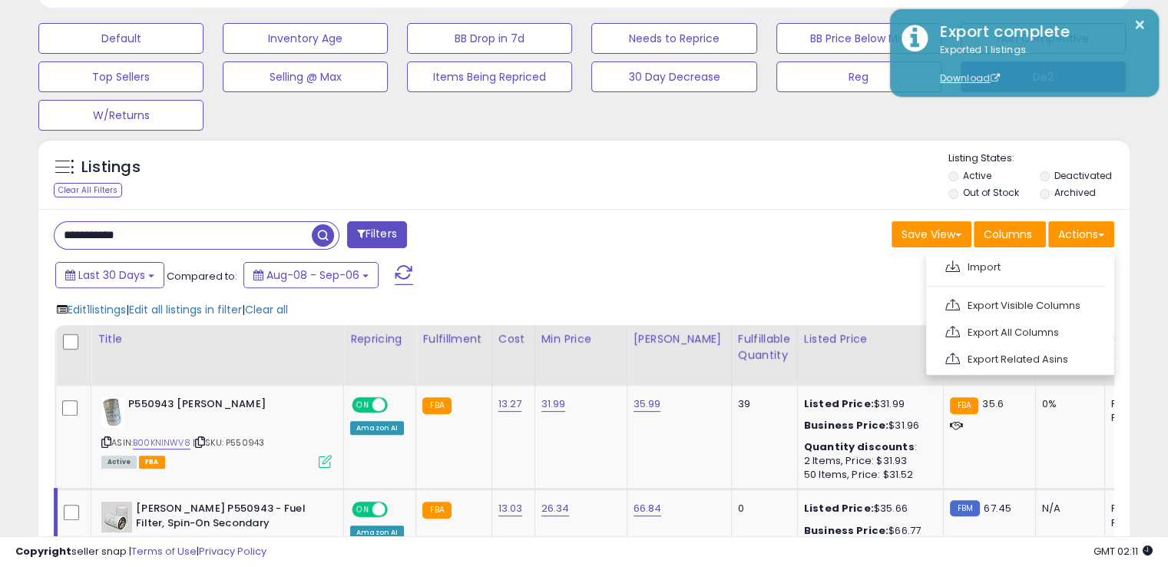
click at [709, 279] on div "Last 30 Days Compared to: Aug-08 - Sep-06" at bounding box center [449, 277] width 796 height 35
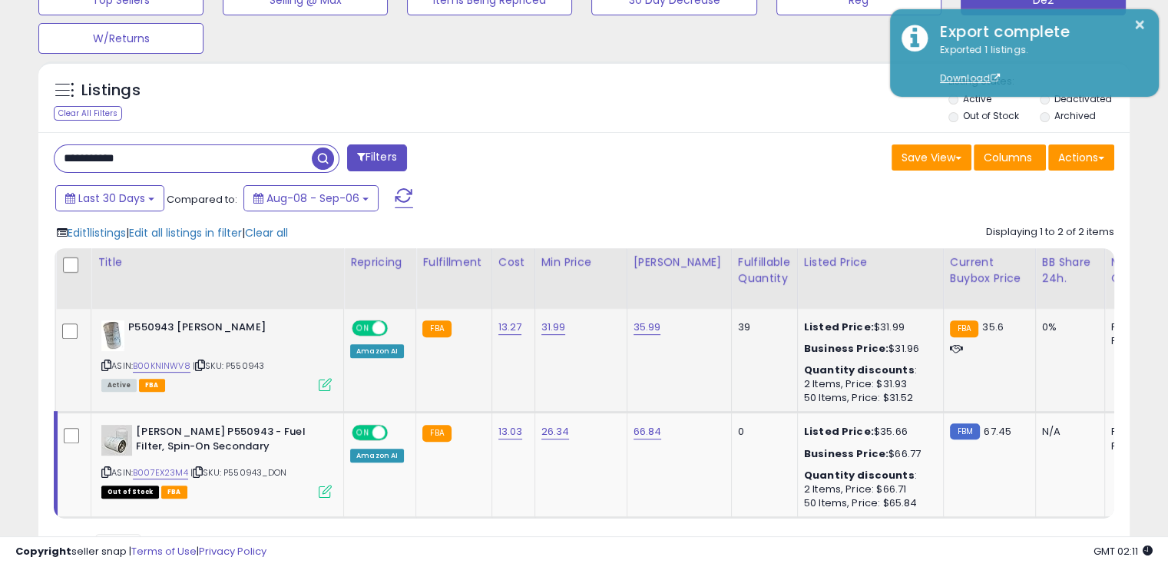
scroll to position [618, 0]
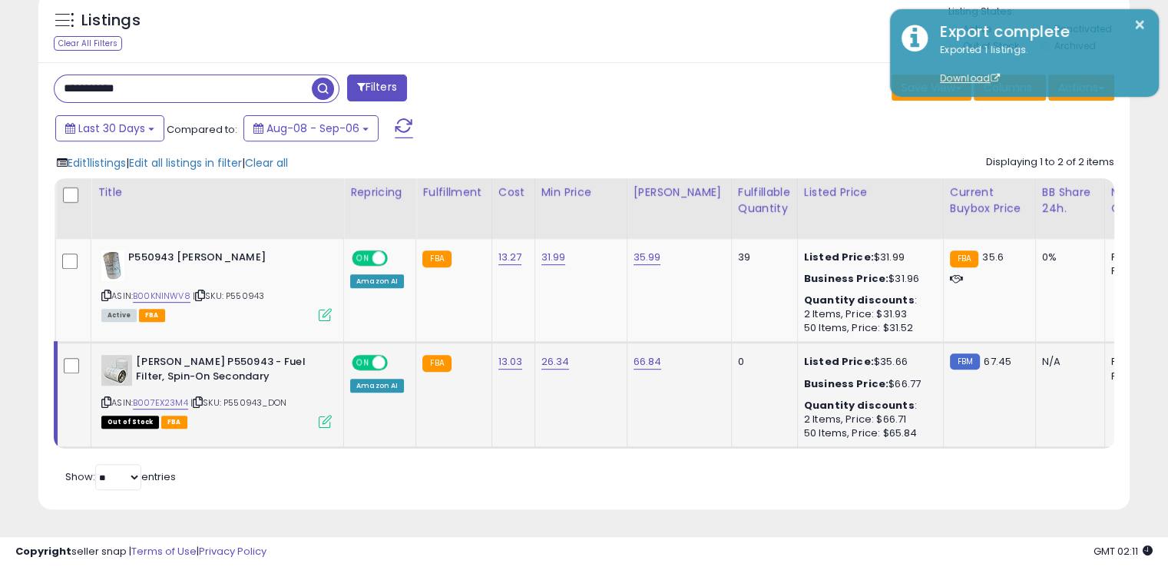
click at [104, 398] on icon at bounding box center [106, 402] width 10 height 8
drag, startPoint x: 183, startPoint y: 79, endPoint x: 25, endPoint y: 65, distance: 158.9
paste input "text"
type input "**********"
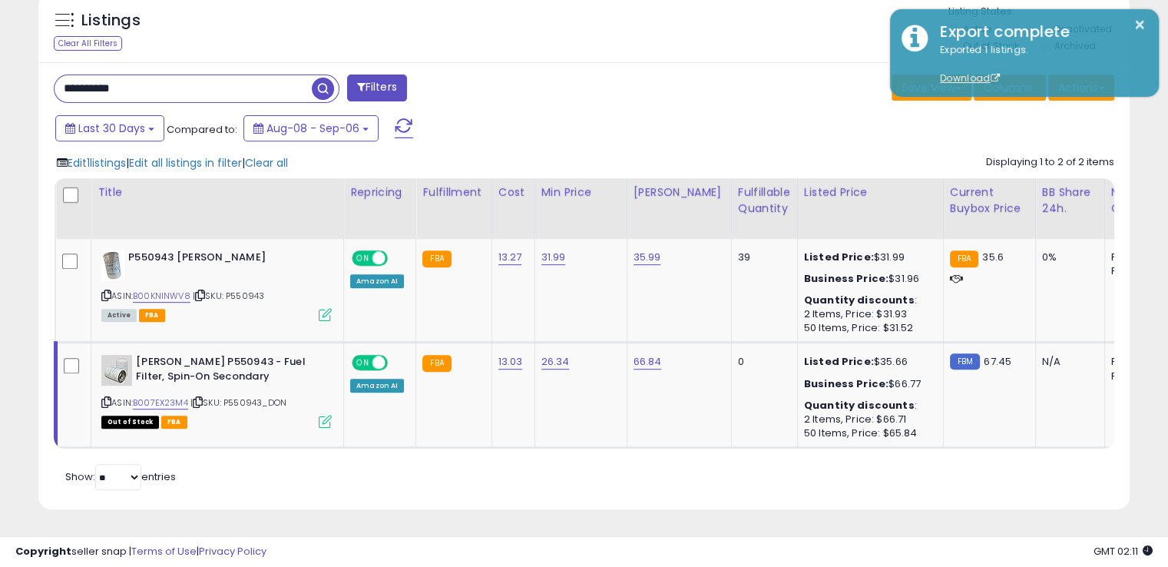
click at [326, 79] on span "button" at bounding box center [323, 89] width 22 height 22
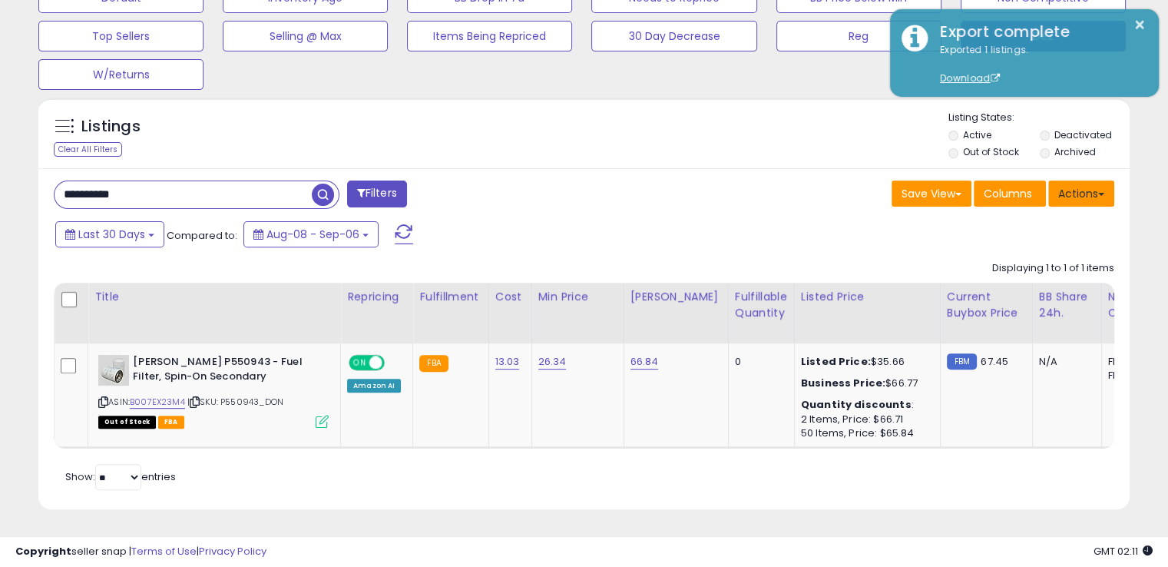
scroll to position [314, 631]
click at [1094, 181] on button "Actions" at bounding box center [1082, 194] width 66 height 26
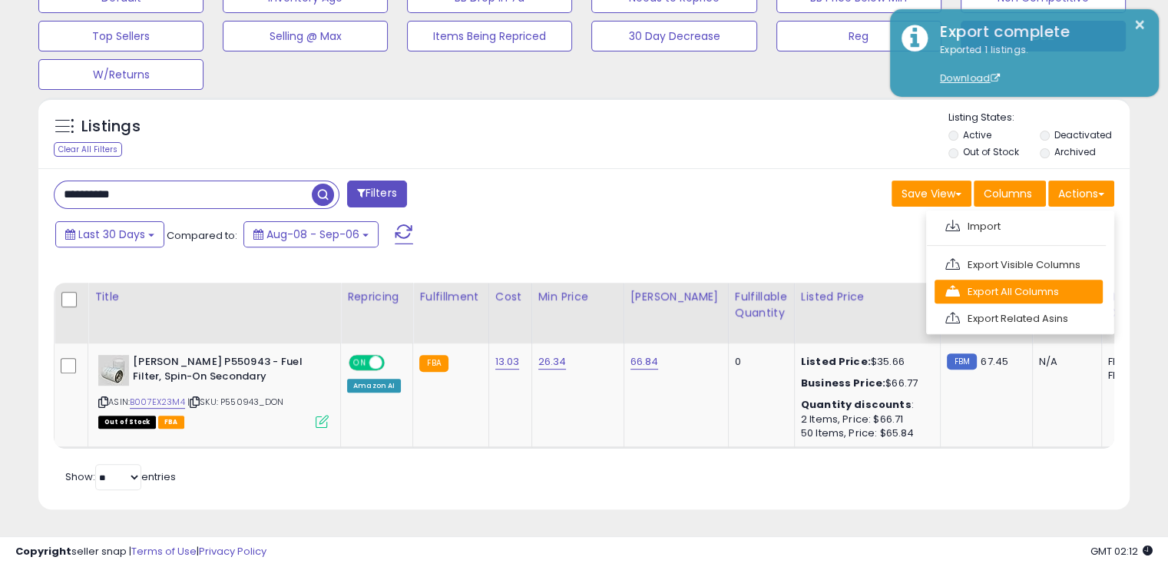
click at [1018, 280] on link "Export All Columns" at bounding box center [1019, 292] width 168 height 24
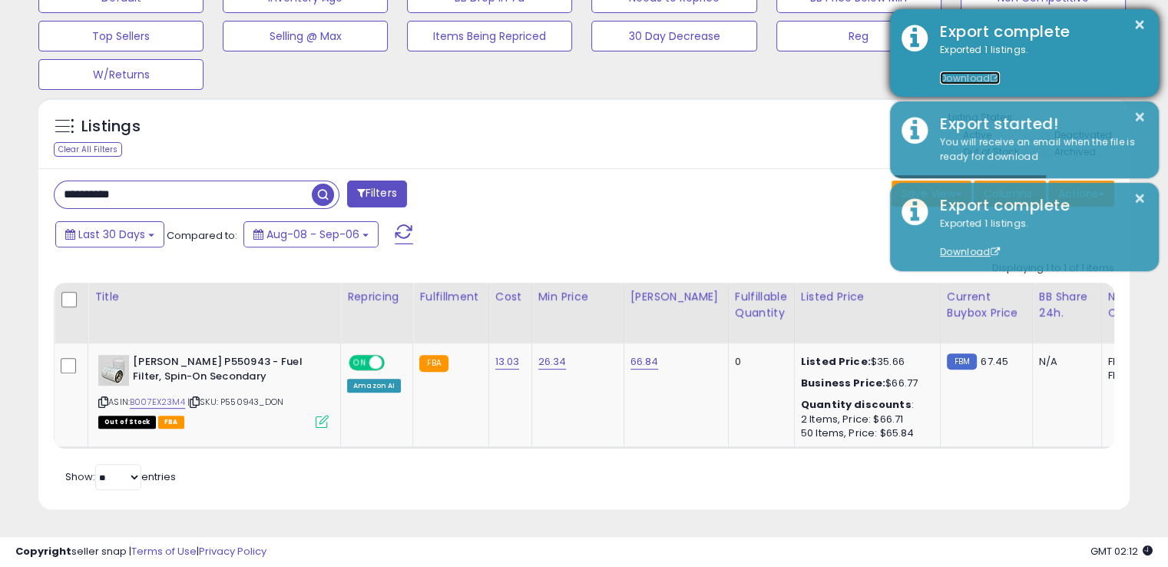
click at [957, 78] on link "Download" at bounding box center [970, 77] width 60 height 13
